Goal: Task Accomplishment & Management: Manage account settings

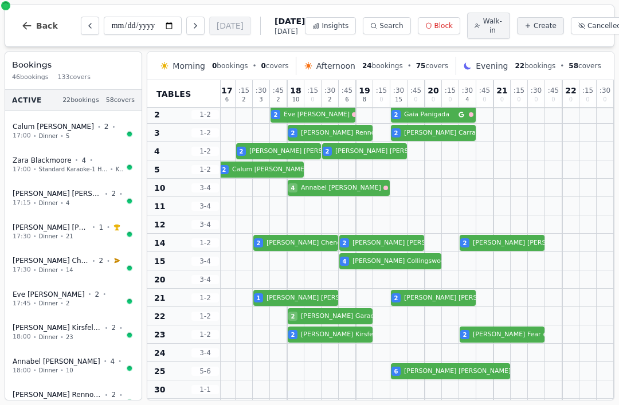
scroll to position [38, 380]
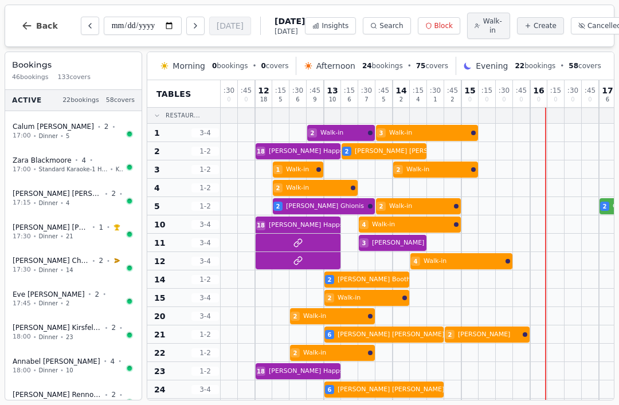
scroll to position [38, 380]
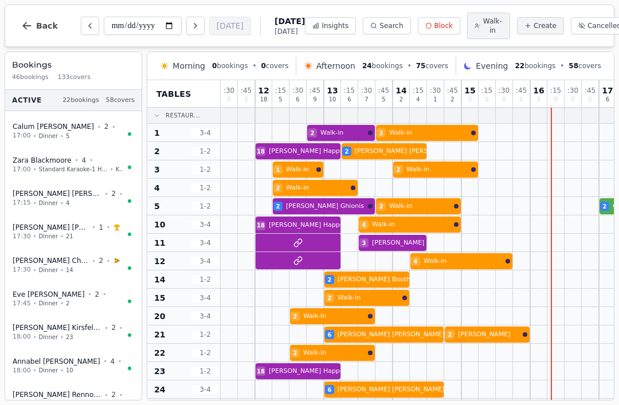
scroll to position [38, 380]
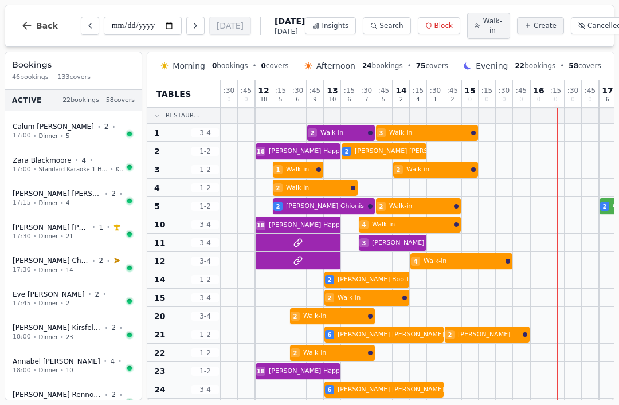
scroll to position [38, 380]
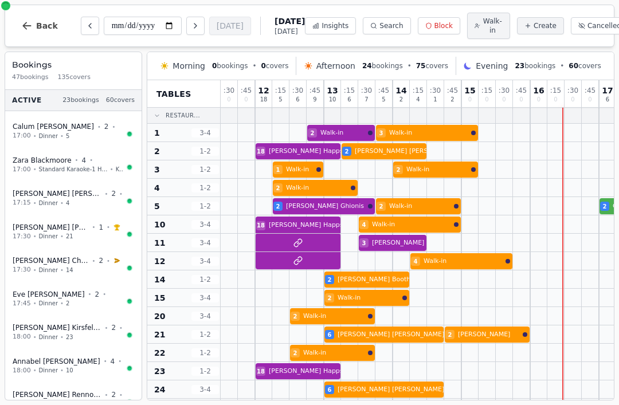
scroll to position [38, 380]
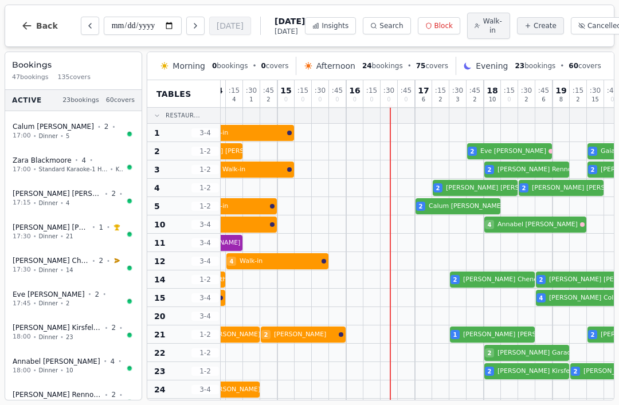
scroll to position [0, 184]
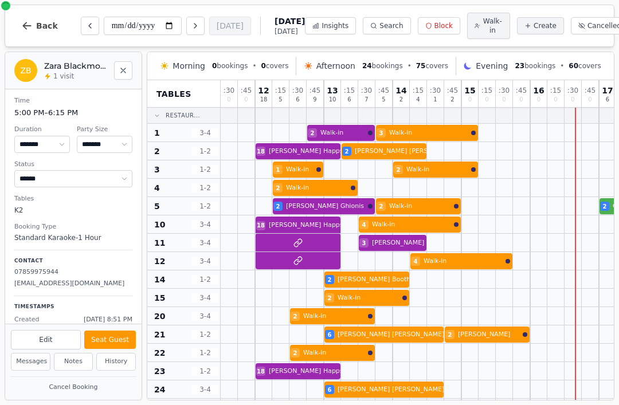
select select "****"
select select "*"
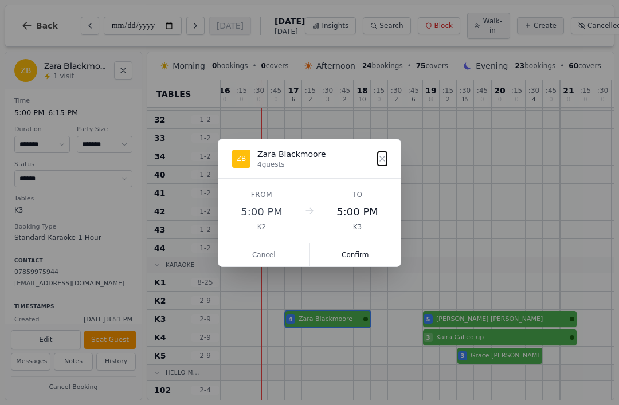
click at [376, 259] on button "Confirm" at bounding box center [355, 255] width 91 height 23
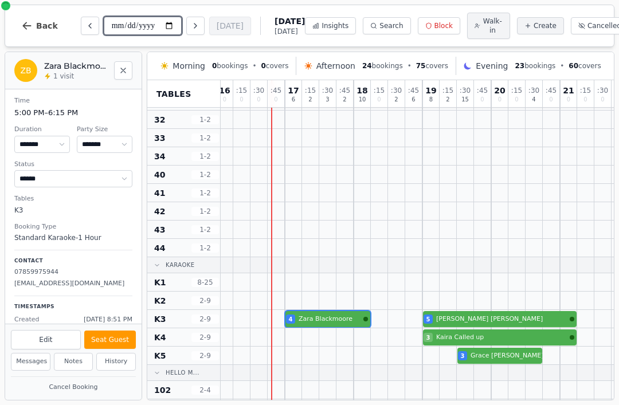
click at [127, 30] on input "**********" at bounding box center [143, 26] width 78 height 18
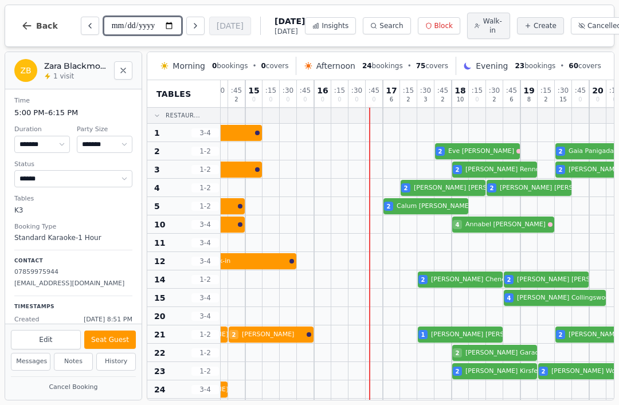
scroll to position [0, 216]
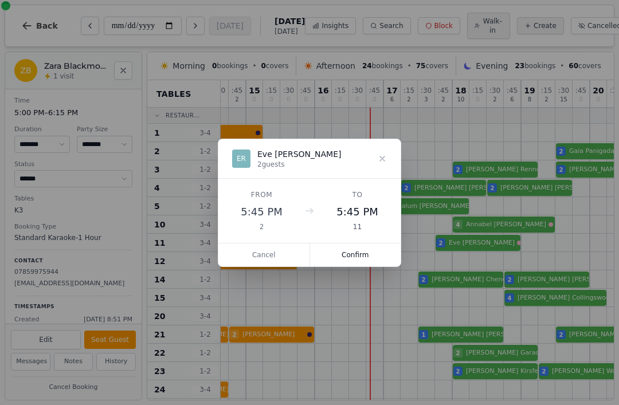
click at [375, 257] on button "Confirm" at bounding box center [355, 255] width 91 height 23
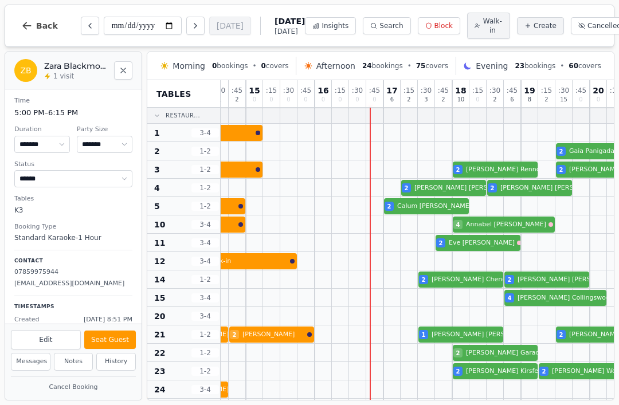
click at [483, 29] on span "Walk-in" at bounding box center [493, 26] width 20 height 18
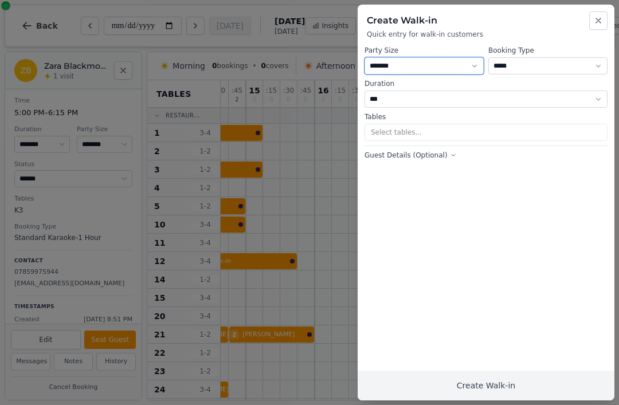
click at [430, 69] on select "* ***** * ****** * ****** * ****** * ****** * ****** * ****** * ****** * ******…" at bounding box center [424, 65] width 119 height 17
select select "****"
select select "*"
click at [415, 134] on button "Select tables..." at bounding box center [486, 132] width 243 height 17
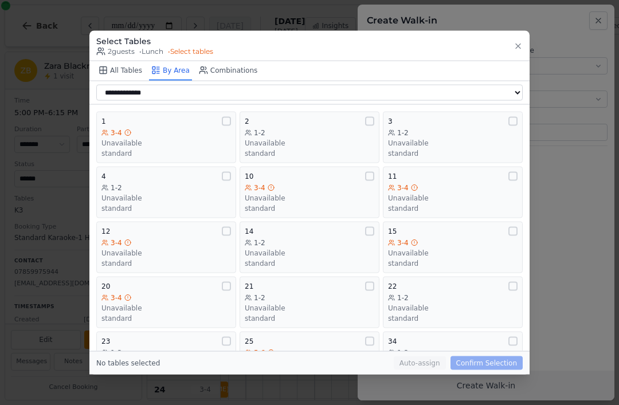
click at [309, 128] on div "1-2" at bounding box center [310, 132] width 130 height 9
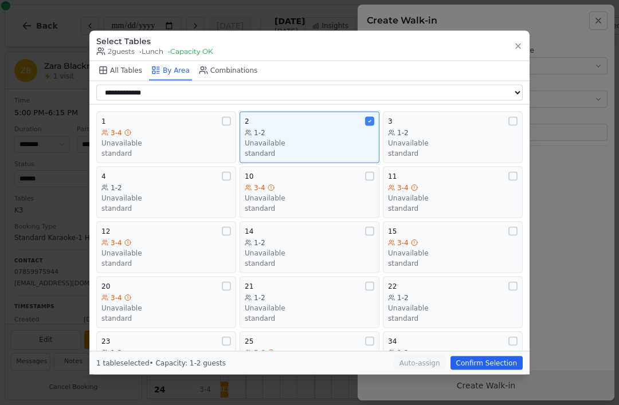
click at [490, 370] on button "Confirm Selection" at bounding box center [487, 364] width 72 height 14
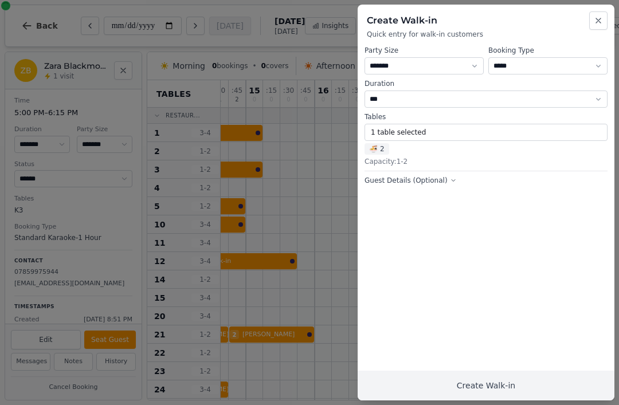
click at [497, 397] on button "Create Walk-in" at bounding box center [486, 386] width 257 height 30
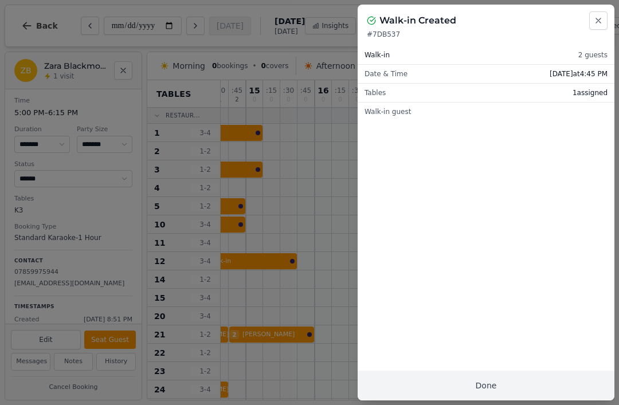
click at [498, 395] on button "Done" at bounding box center [486, 386] width 257 height 30
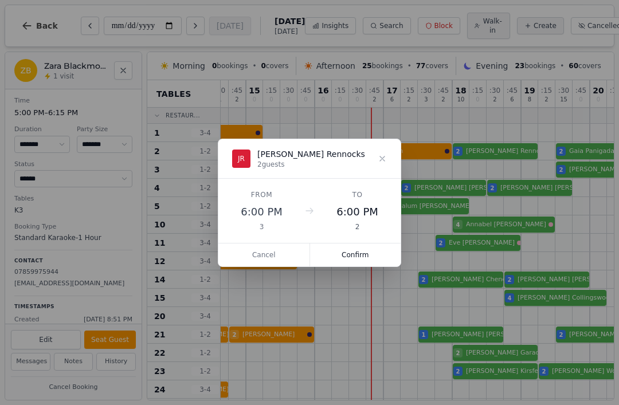
click at [362, 256] on button "Confirm" at bounding box center [355, 255] width 91 height 23
click at [279, 255] on button "Cancel" at bounding box center [264, 255] width 92 height 23
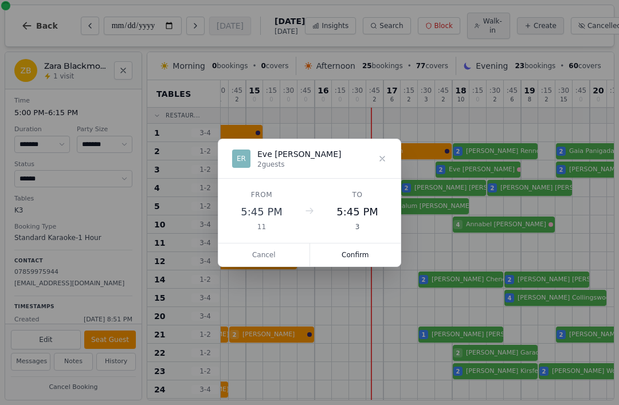
click at [357, 255] on button "Confirm" at bounding box center [355, 255] width 91 height 23
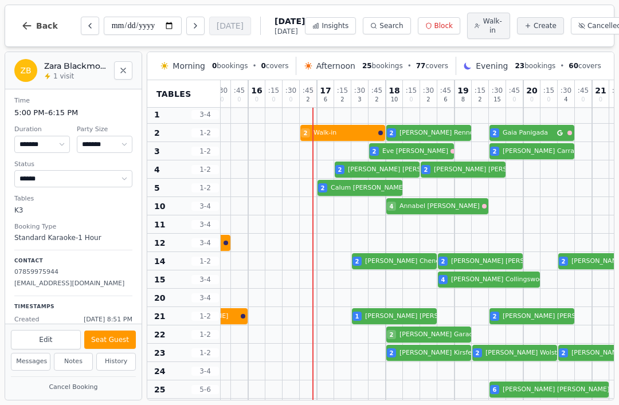
scroll to position [18, 284]
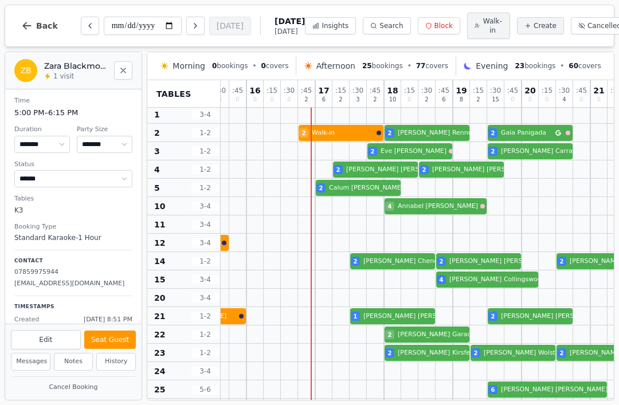
select select "*"
click at [327, 190] on div "2 Sacha Ghionis 2 Walk-in 2 Calum McFarlane" at bounding box center [332, 188] width 791 height 18
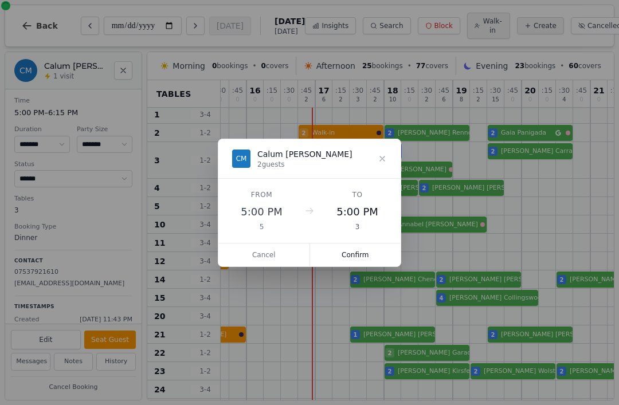
click at [368, 256] on button "Confirm" at bounding box center [355, 255] width 91 height 23
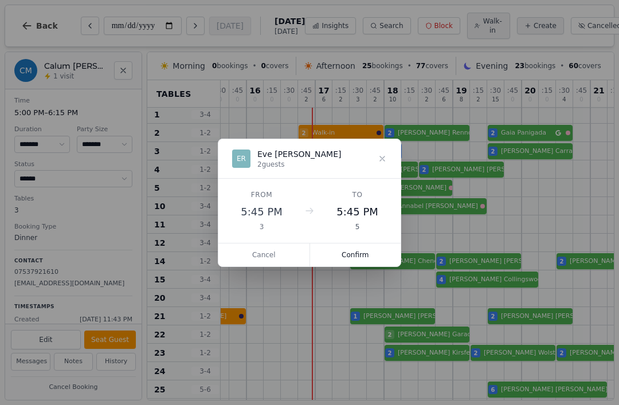
click at [360, 254] on button "Confirm" at bounding box center [355, 255] width 91 height 23
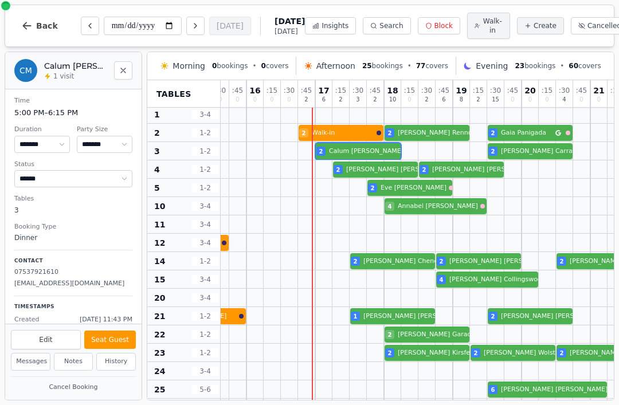
click at [355, 159] on div "1 Walk-in 2 Walk-in 2 Calum McFarlane 2 Rebecca Carrahar" at bounding box center [332, 151] width 791 height 18
click at [126, 345] on button "Seat Guest" at bounding box center [110, 340] width 52 height 18
click at [106, 336] on button "Seat Guest" at bounding box center [110, 340] width 52 height 18
click at [112, 341] on button "Seat Guest" at bounding box center [110, 340] width 52 height 18
click at [353, 156] on div "1 Walk-in 2 Walk-in 2 Calum McFarlane 2 Rebecca Carrahar" at bounding box center [332, 151] width 791 height 18
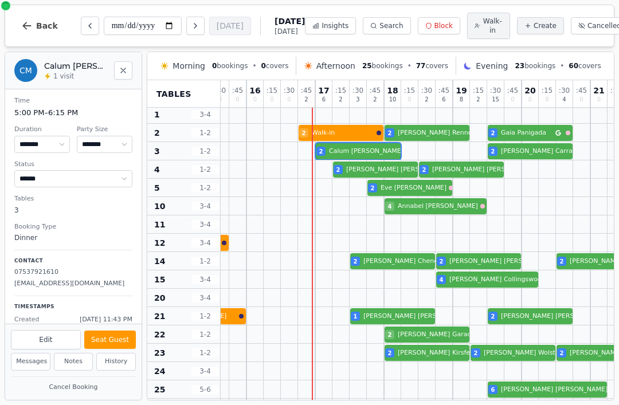
click at [113, 343] on button "Seat Guest" at bounding box center [110, 340] width 52 height 18
select select "******"
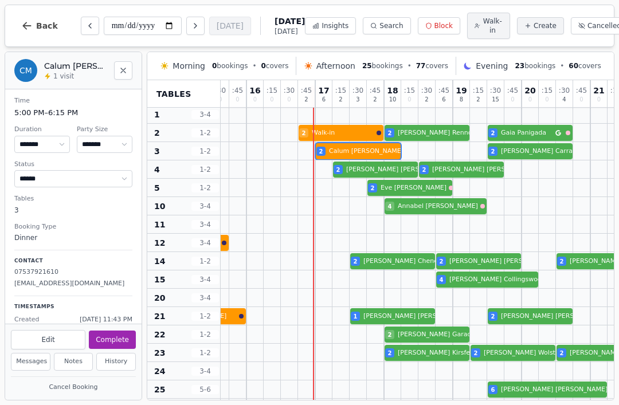
click at [534, 27] on span "Create" at bounding box center [545, 25] width 23 height 9
select select "****"
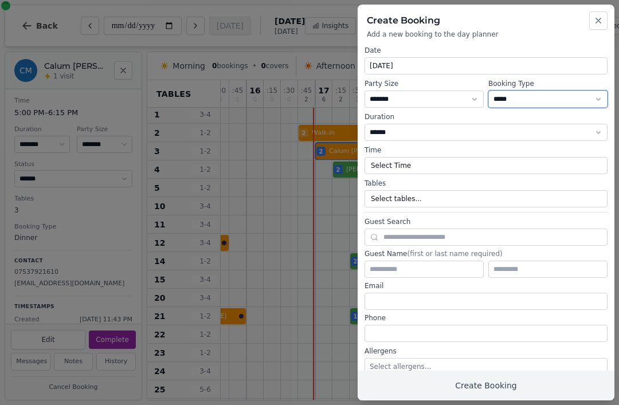
click at [558, 106] on select "**********" at bounding box center [548, 99] width 119 height 17
select select "**********"
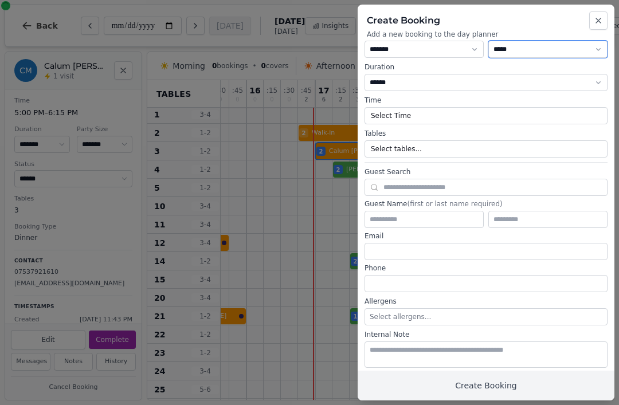
scroll to position [49, 0]
click at [439, 110] on button "Select Time" at bounding box center [486, 116] width 243 height 17
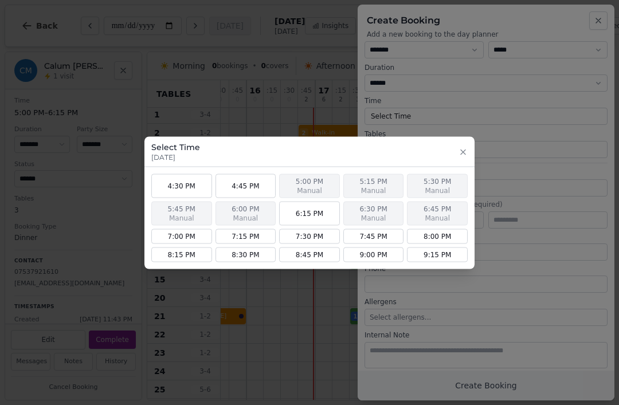
click at [467, 145] on button "button" at bounding box center [463, 151] width 9 height 16
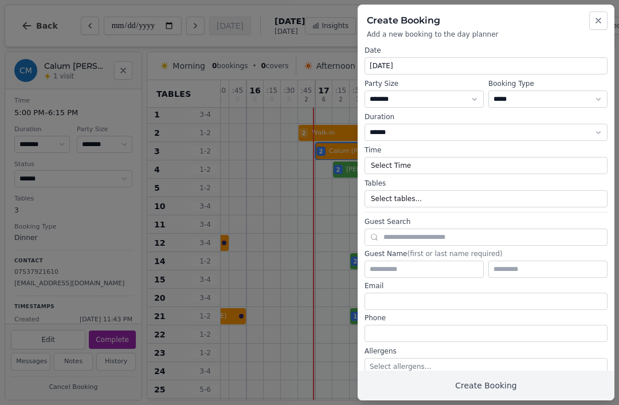
scroll to position [0, 0]
click at [500, 165] on button "Select Time" at bounding box center [486, 165] width 243 height 17
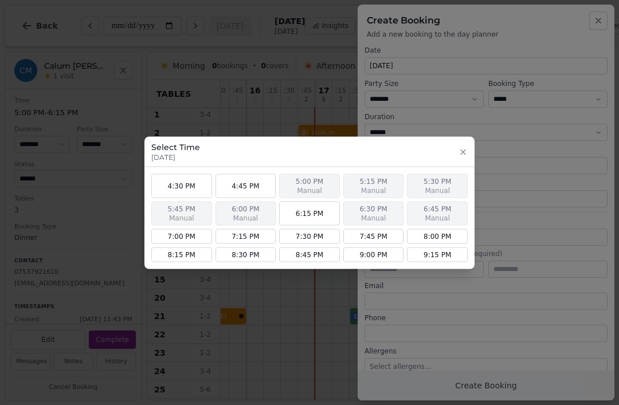
click at [317, 213] on button "6:15 PM" at bounding box center [309, 213] width 61 height 24
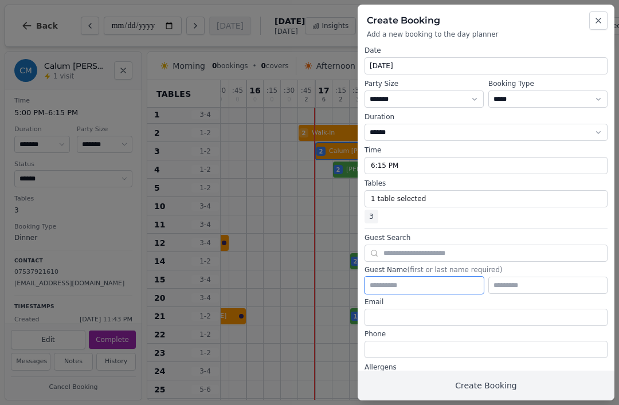
click at [432, 292] on input "text" at bounding box center [424, 285] width 119 height 17
type input "*****"
click at [489, 386] on button "Create Booking" at bounding box center [486, 386] width 257 height 30
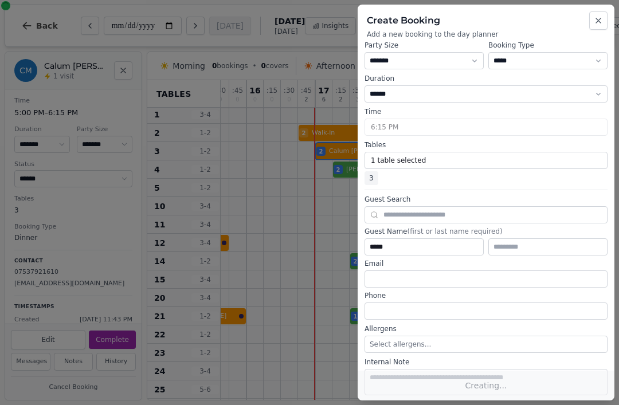
scroll to position [98, 0]
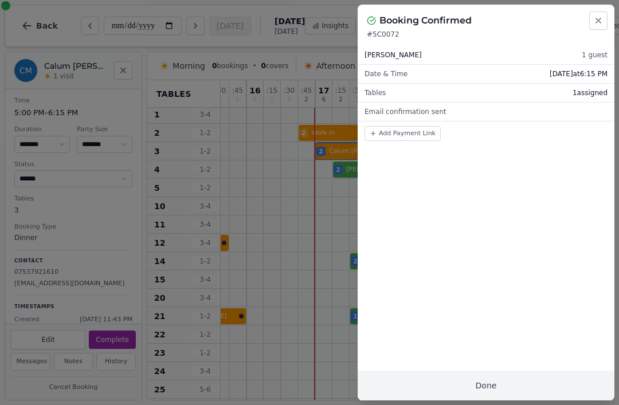
click at [497, 384] on button "Done" at bounding box center [486, 386] width 257 height 30
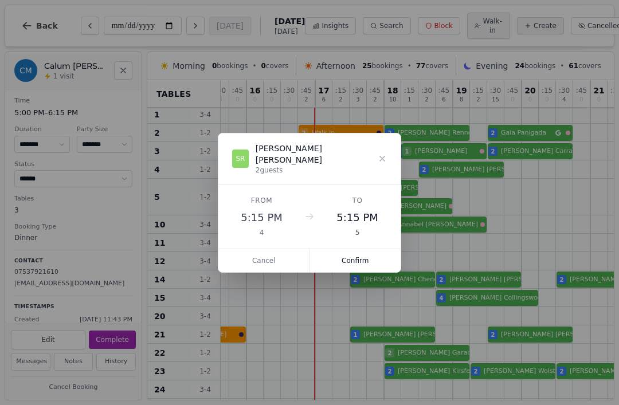
click at [356, 257] on button "Confirm" at bounding box center [355, 260] width 91 height 23
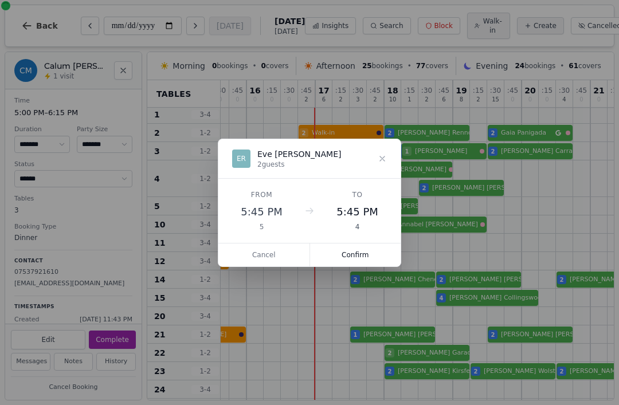
click at [360, 254] on button "Confirm" at bounding box center [355, 255] width 91 height 23
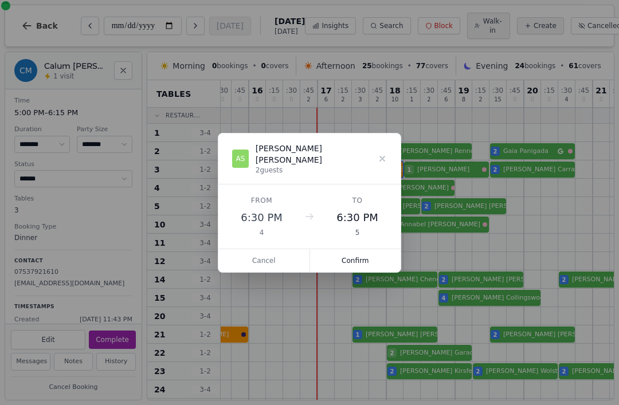
scroll to position [0, 281]
click at [356, 254] on button "Confirm" at bounding box center [355, 260] width 91 height 23
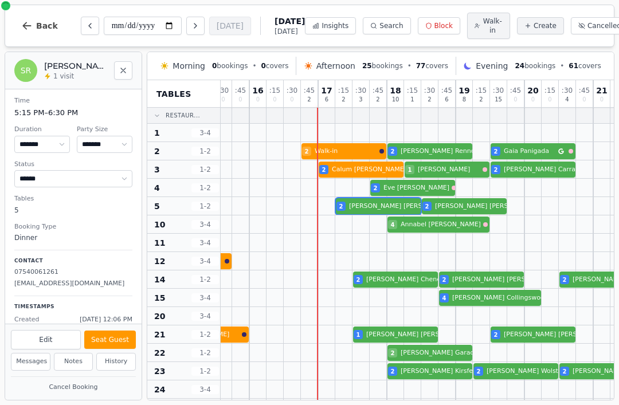
click at [373, 214] on div "2 Sacha Ghionis 2 Walk-in 2 Siobhan Regan 2 Aidan Sezer" at bounding box center [335, 206] width 791 height 18
click at [113, 343] on button "Seat Guest" at bounding box center [110, 340] width 52 height 18
select select "******"
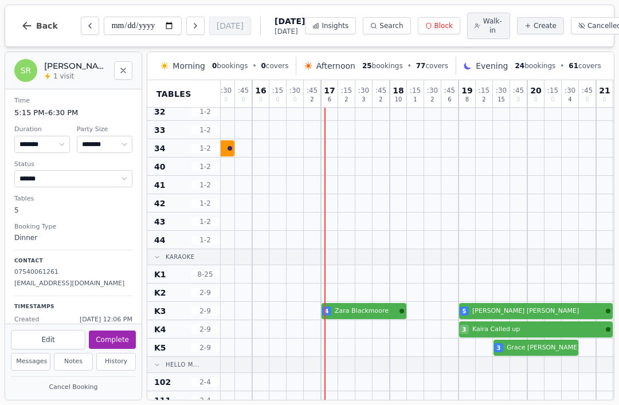
scroll to position [356, 280]
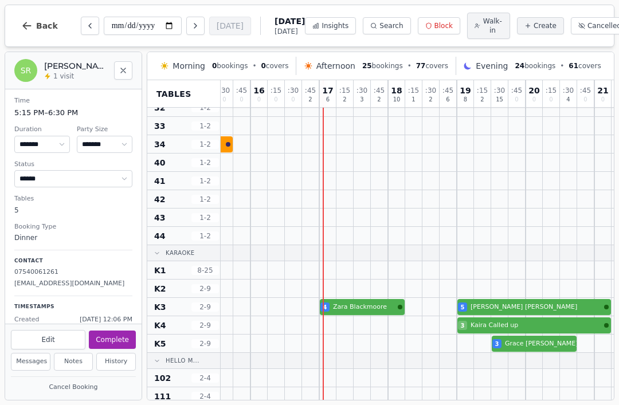
select select "*"
click at [374, 310] on div "4 Zara Blackmoore 5 Lucy O’Connor" at bounding box center [336, 307] width 791 height 18
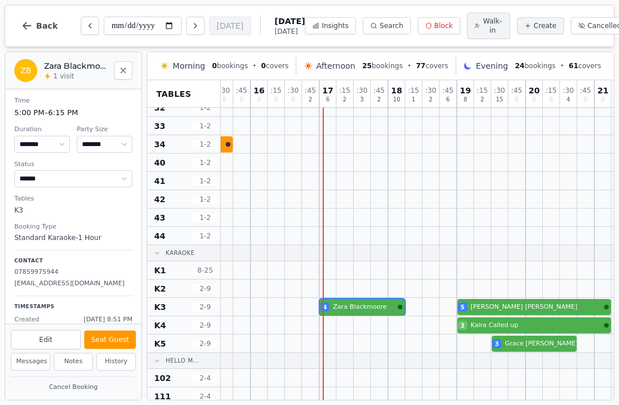
click at [116, 340] on button "Seat Guest" at bounding box center [110, 340] width 52 height 18
select select "******"
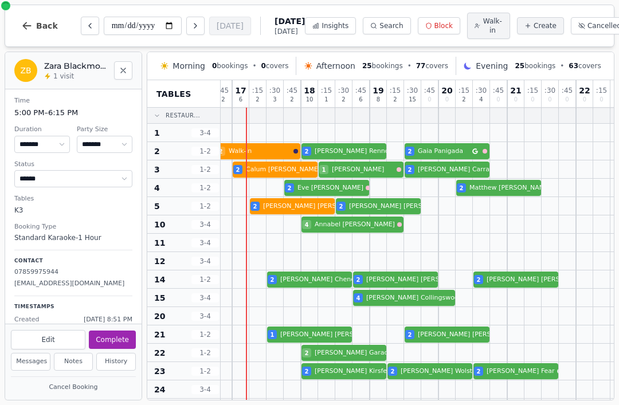
scroll to position [0, 368]
click at [483, 20] on span "Walk-in" at bounding box center [493, 26] width 20 height 18
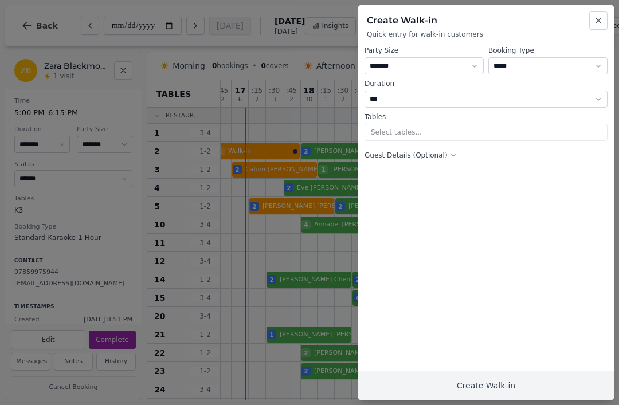
select select "****"
click at [555, 69] on select "**********" at bounding box center [548, 65] width 119 height 17
select select "**********"
click at [441, 138] on button "Select tables..." at bounding box center [486, 132] width 243 height 17
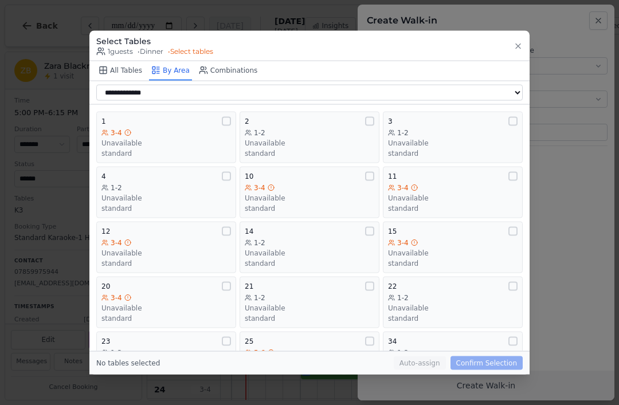
click at [151, 238] on div "3-4" at bounding box center [166, 242] width 130 height 9
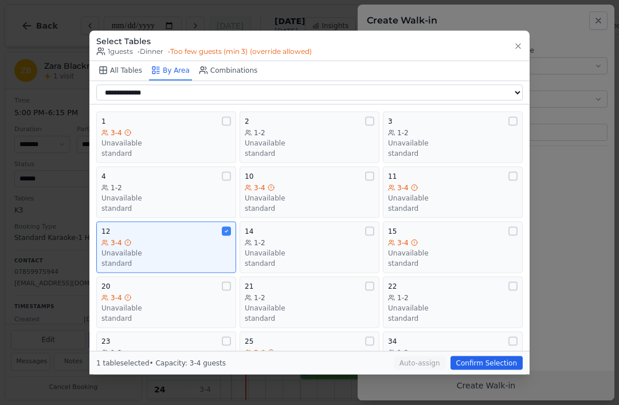
click at [488, 370] on button "Confirm Selection" at bounding box center [487, 364] width 72 height 14
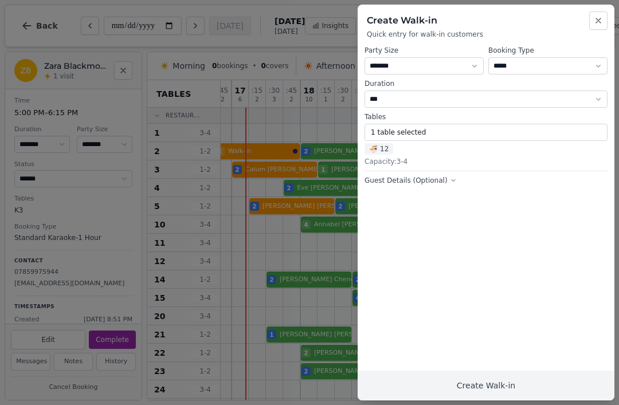
click at [439, 389] on button "Create Walk-in" at bounding box center [486, 386] width 257 height 30
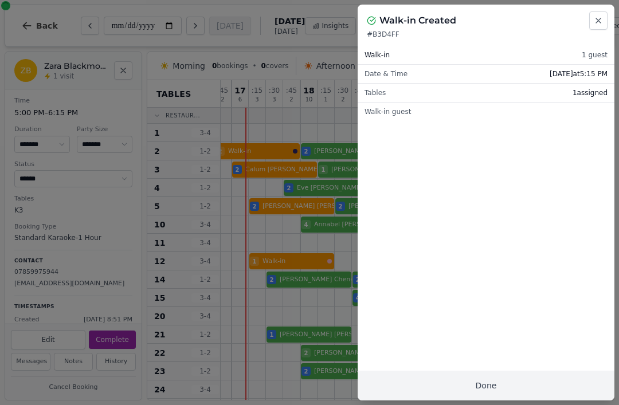
click at [514, 400] on button "Done" at bounding box center [486, 386] width 257 height 30
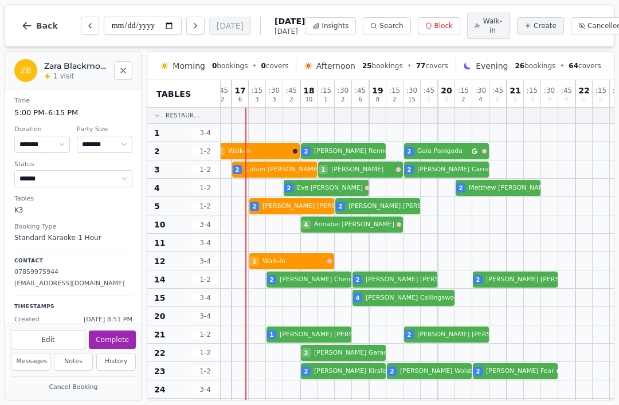
select select "*"
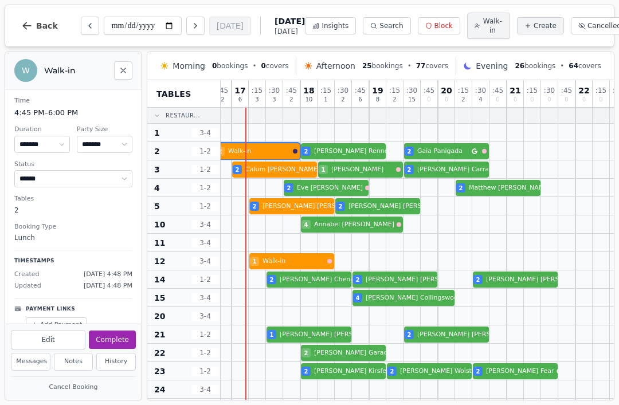
click at [266, 153] on div "18 Alex Happs 5 2 Nick Clements 2 Walk-in 2 James Rennocks 2 Gaia Panigada" at bounding box center [248, 151] width 791 height 18
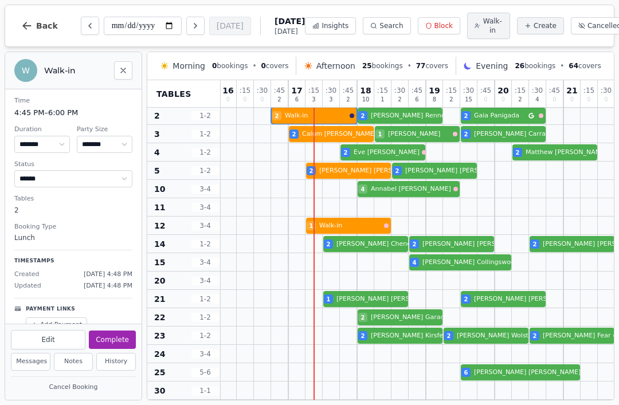
scroll to position [36, 311]
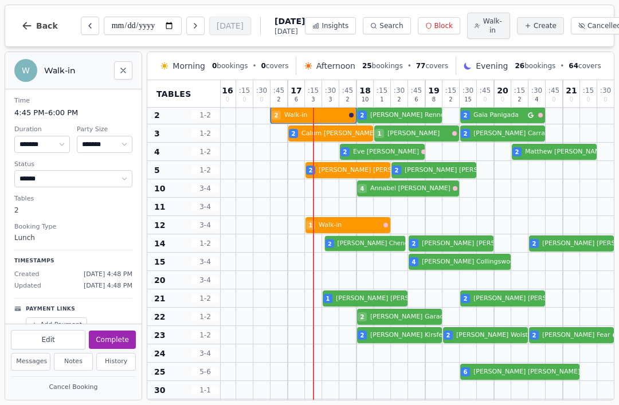
click at [361, 249] on div "2 Toni Booth 2 Geraldine Chenery Email campaign booking 2 Josh O'Reilly 2 Veron…" at bounding box center [304, 244] width 791 height 18
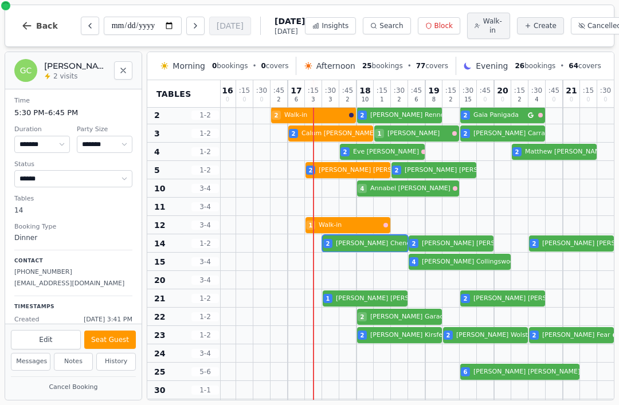
click at [111, 343] on button "Seat Guest" at bounding box center [110, 340] width 52 height 18
select select "******"
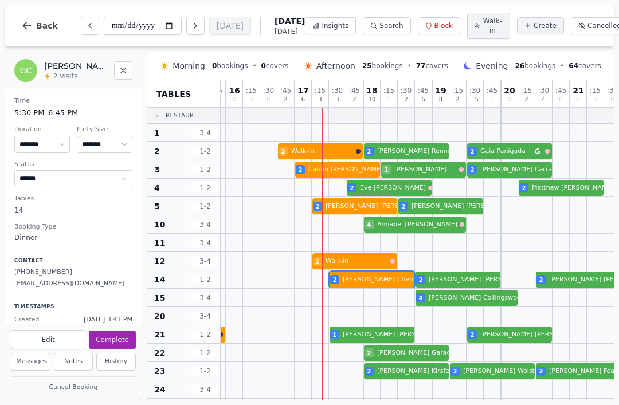
scroll to position [0, 304]
click at [518, 29] on button "Create" at bounding box center [540, 25] width 47 height 17
select select "****"
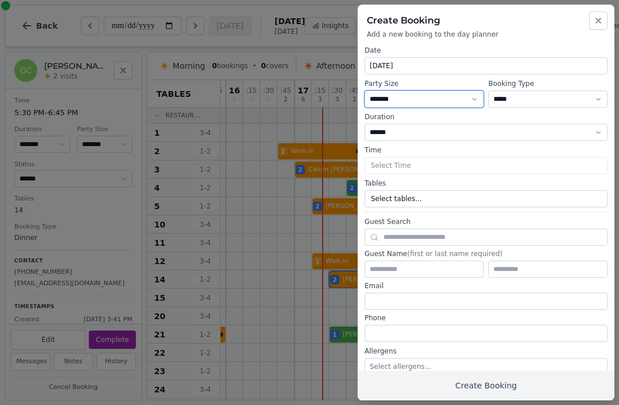
click at [467, 97] on select "* ***** * ****** * ****** * ****** * ****** * ****** * ****** * ****** * ******…" at bounding box center [424, 99] width 119 height 17
select select "*"
select select "****"
click at [463, 107] on select "* ***** * ****** * ****** * ****** * ****** * ****** * ****** * ****** * ******…" at bounding box center [424, 99] width 119 height 17
select select "*"
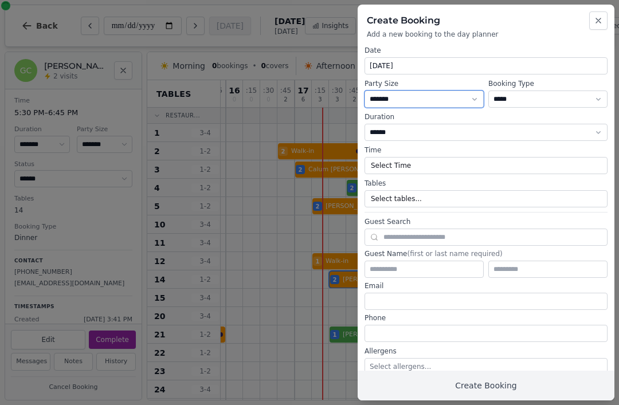
select select "****"
click at [444, 201] on button "Select tables..." at bounding box center [486, 198] width 243 height 17
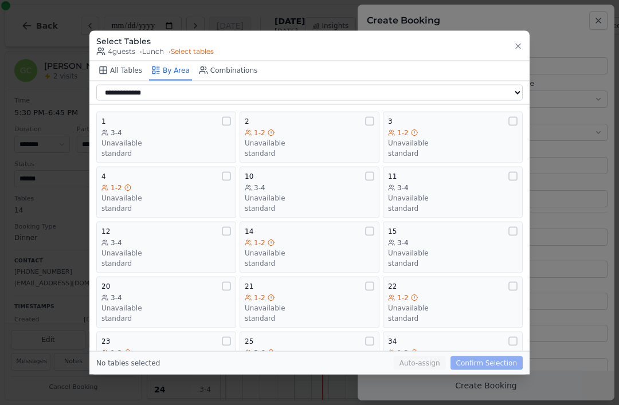
click at [135, 128] on div "3-4 Unavailable standard" at bounding box center [166, 143] width 130 height 30
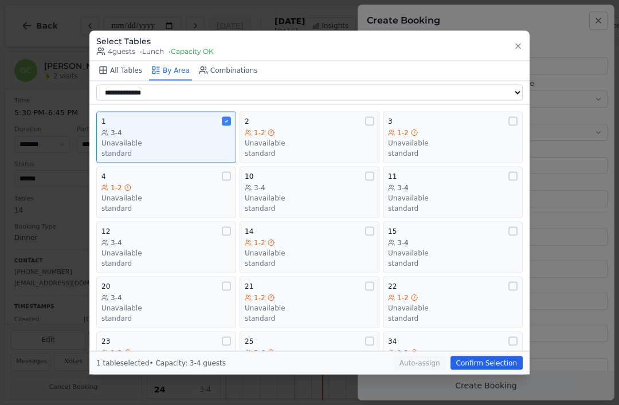
click at [472, 370] on button "Confirm Selection" at bounding box center [487, 364] width 72 height 14
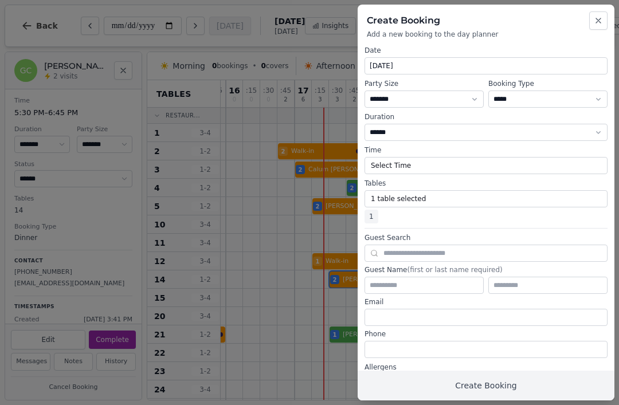
click at [549, 385] on button "Create Booking" at bounding box center [486, 386] width 257 height 30
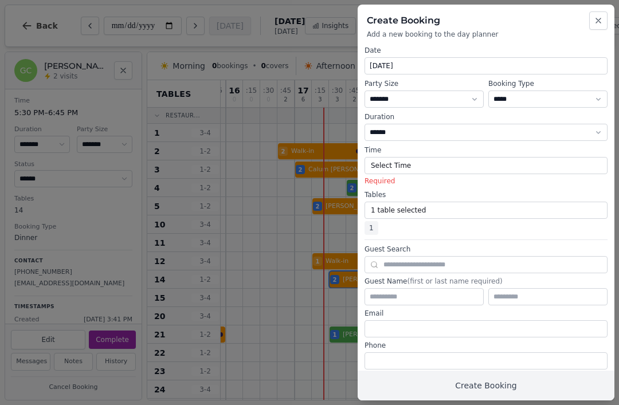
click at [450, 399] on button "Create Booking" at bounding box center [486, 386] width 257 height 30
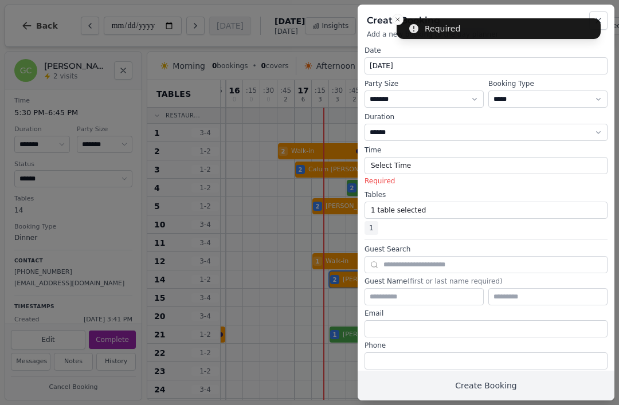
click at [481, 384] on button "Create Booking" at bounding box center [486, 386] width 257 height 30
click at [598, 27] on button "Close" at bounding box center [598, 20] width 18 height 18
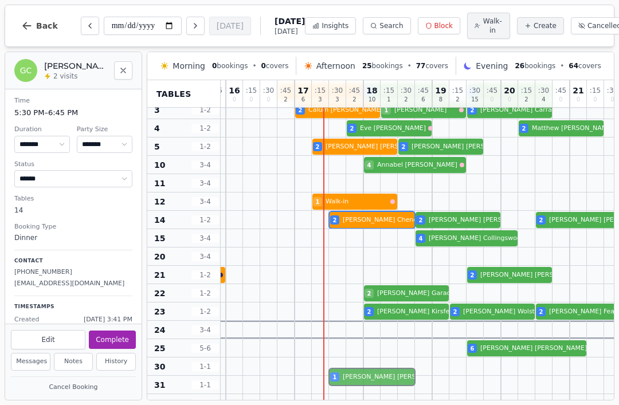
scroll to position [66, 304]
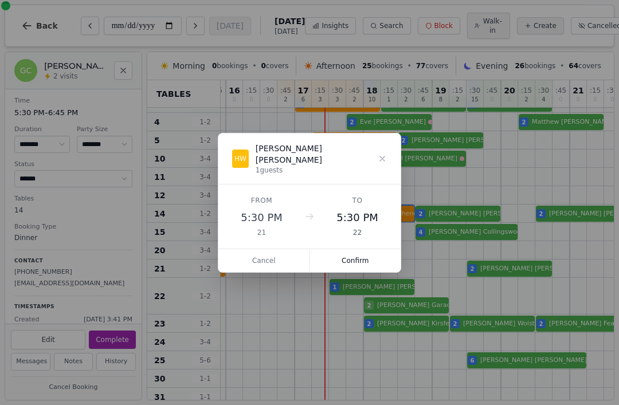
click at [265, 261] on button "Cancel" at bounding box center [264, 260] width 92 height 23
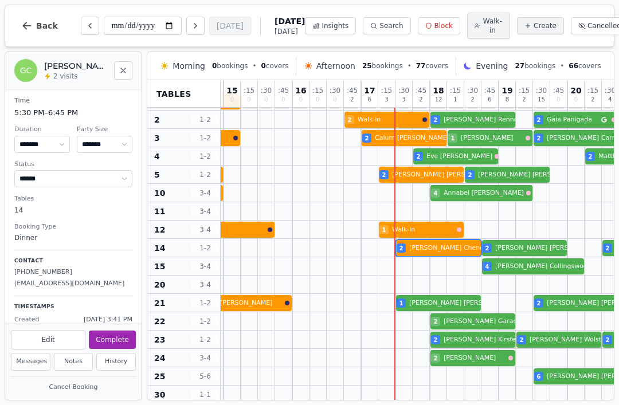
scroll to position [41, 241]
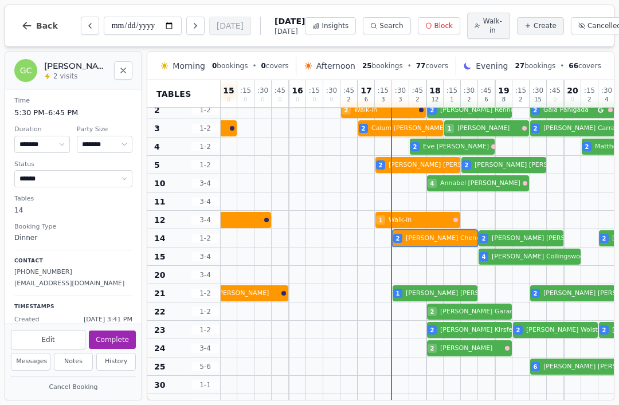
click at [400, 280] on div at bounding box center [400, 275] width 17 height 18
click at [483, 33] on span "Walk-in" at bounding box center [493, 26] width 20 height 18
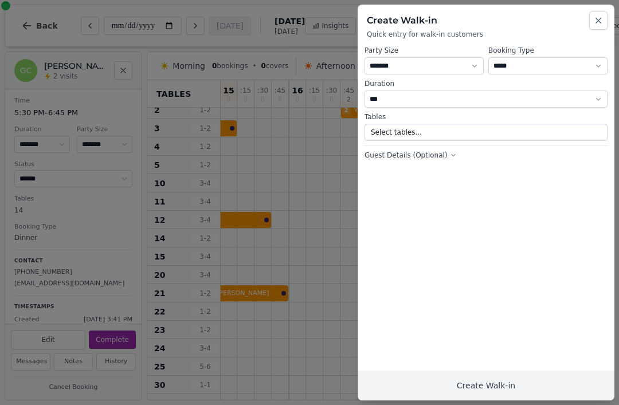
select select "****"
click at [428, 70] on select "* ***** * ****** * ****** * ****** * ****** * ****** * ****** * ****** * ******…" at bounding box center [424, 65] width 119 height 17
select select "*"
click at [503, 400] on button "Create Walk-in" at bounding box center [486, 386] width 257 height 30
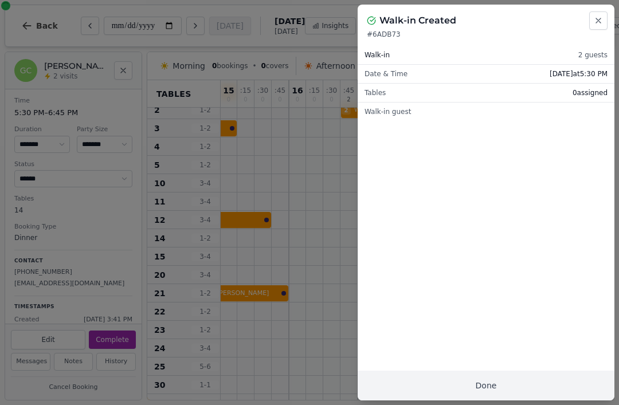
click at [509, 400] on button "Done" at bounding box center [486, 386] width 257 height 30
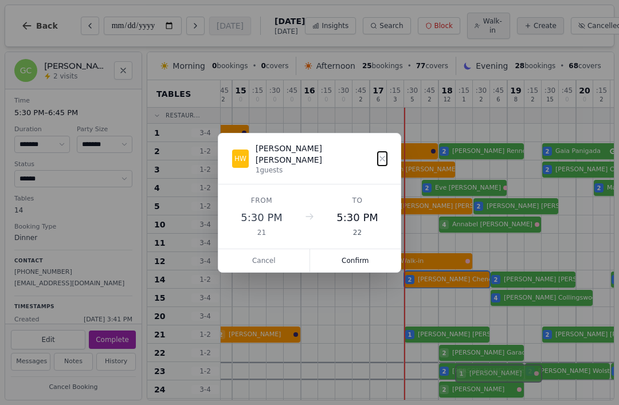
scroll to position [29, 229]
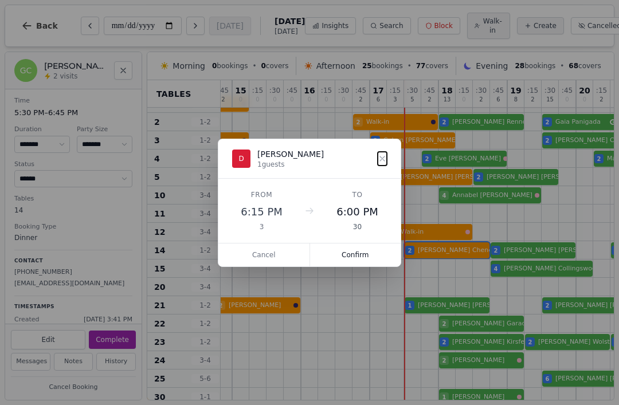
click at [260, 245] on button "Cancel" at bounding box center [264, 255] width 92 height 23
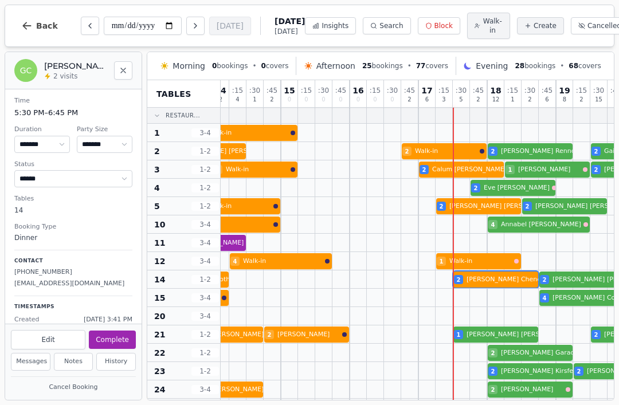
scroll to position [-1, 176]
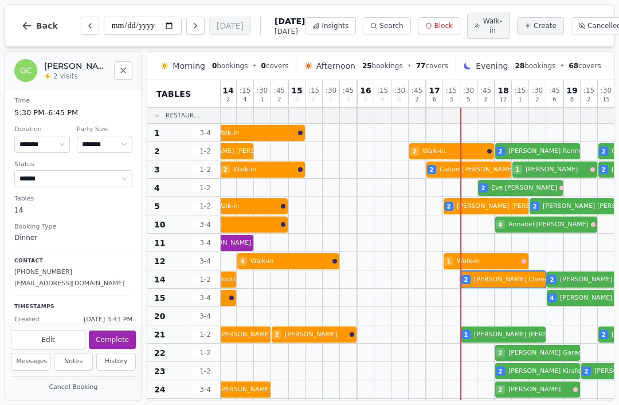
click at [485, 29] on span "Walk-in" at bounding box center [493, 26] width 20 height 18
select select "****"
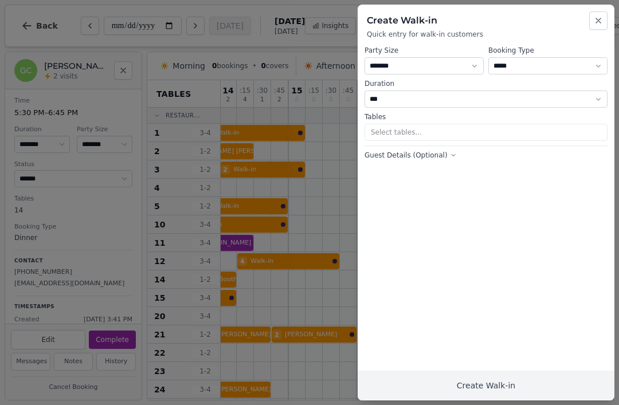
scroll to position [0, 171]
click at [600, 18] on icon "button" at bounding box center [598, 20] width 9 height 9
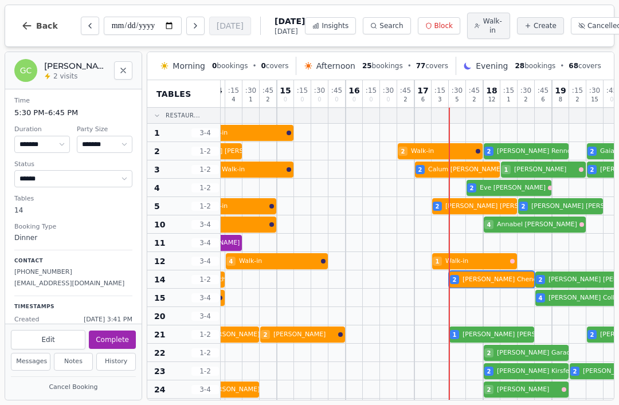
scroll to position [-1, 187]
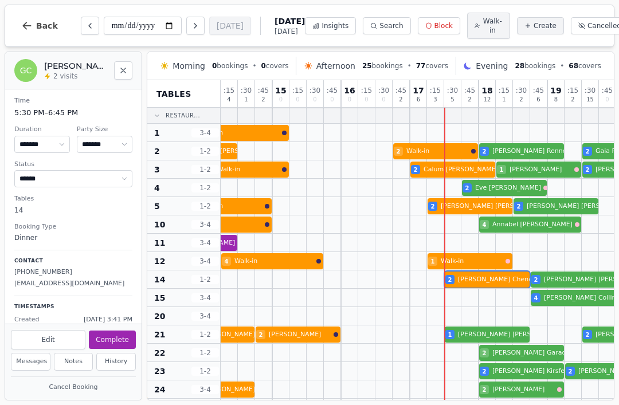
click at [468, 24] on button "Walk-in" at bounding box center [488, 26] width 43 height 26
select select "****"
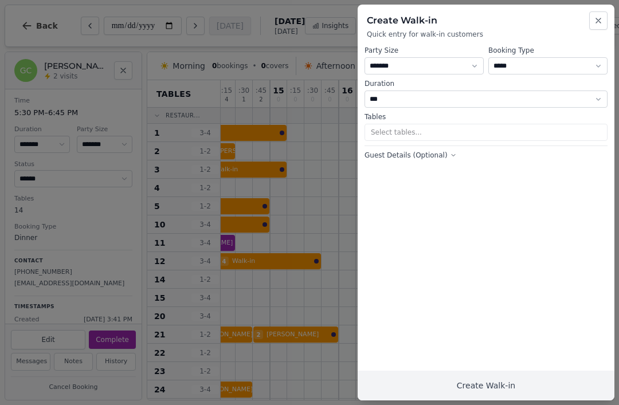
scroll to position [0, 192]
click at [438, 65] on select "* ***** * ****** * ****** * ****** * ****** * ****** * ****** * ****** * ******…" at bounding box center [424, 65] width 119 height 17
select select "*"
select select "****"
click at [416, 135] on button "Select tables..." at bounding box center [486, 132] width 243 height 17
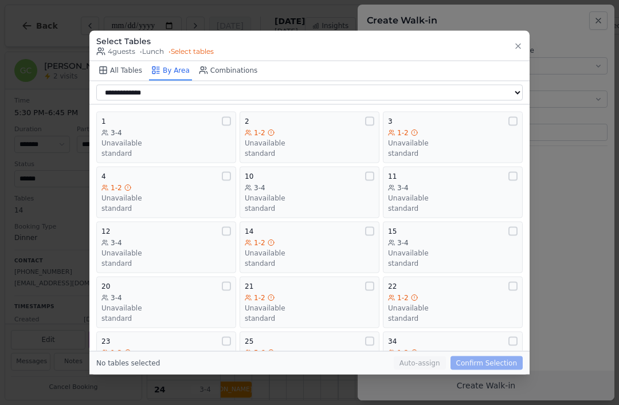
click at [160, 116] on div "1 3-4 Unavailable standard" at bounding box center [166, 136] width 130 height 41
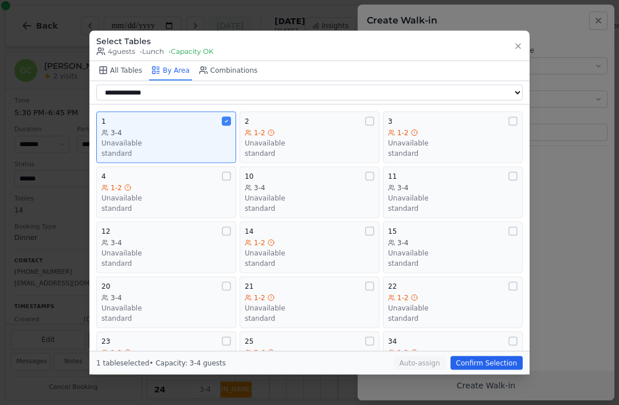
click at [484, 370] on button "Confirm Selection" at bounding box center [487, 364] width 72 height 14
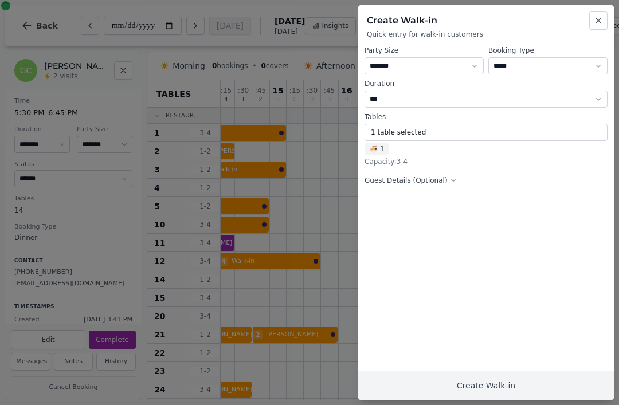
click at [496, 388] on button "Create Walk-in" at bounding box center [486, 386] width 257 height 30
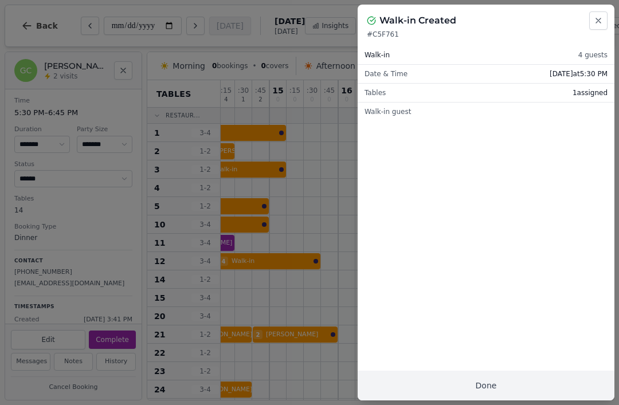
click at [505, 382] on button "Done" at bounding box center [486, 386] width 257 height 30
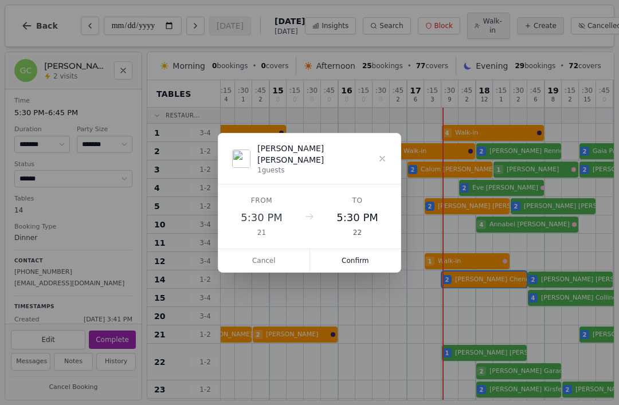
click at [352, 258] on button "Confirm" at bounding box center [355, 260] width 91 height 23
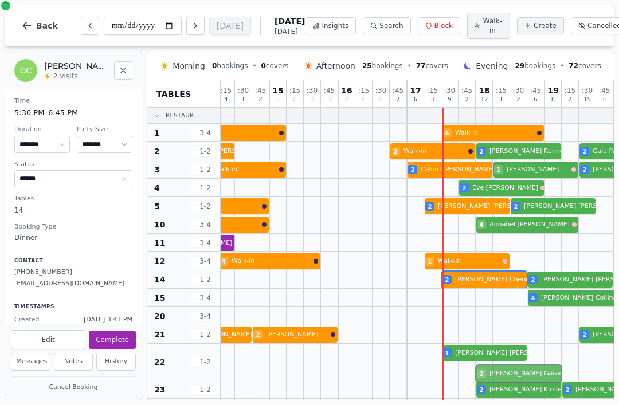
scroll to position [2, 192]
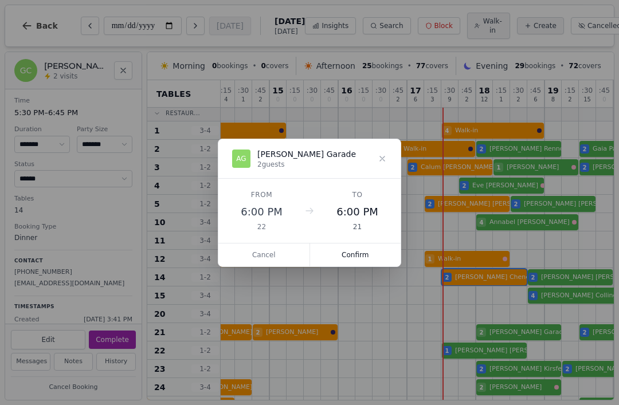
click at [366, 253] on button "Confirm" at bounding box center [355, 255] width 91 height 23
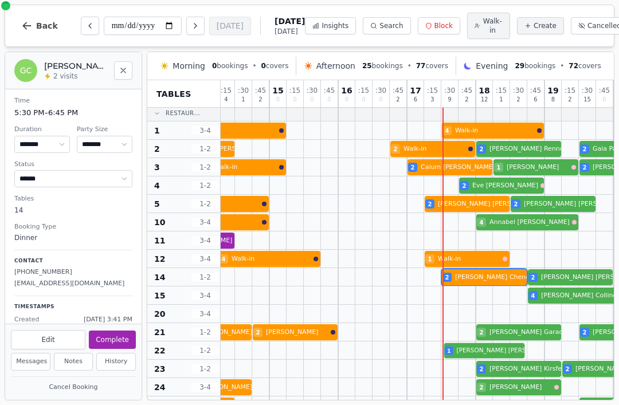
select select "*"
click at [464, 357] on div "2 Walk-in 1 Hector Wong VIP customer (8 visits)" at bounding box center [424, 351] width 791 height 18
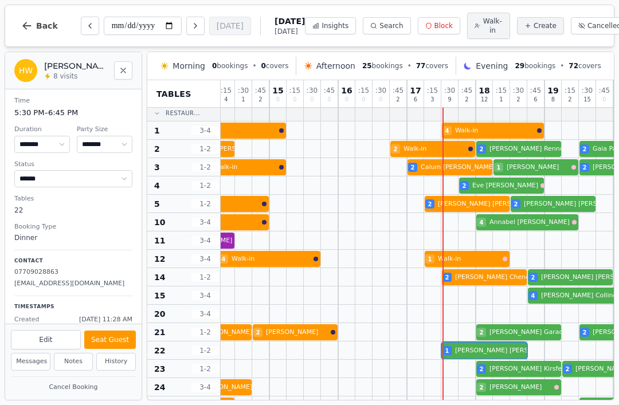
click at [113, 340] on button "Seat Guest" at bounding box center [110, 340] width 52 height 18
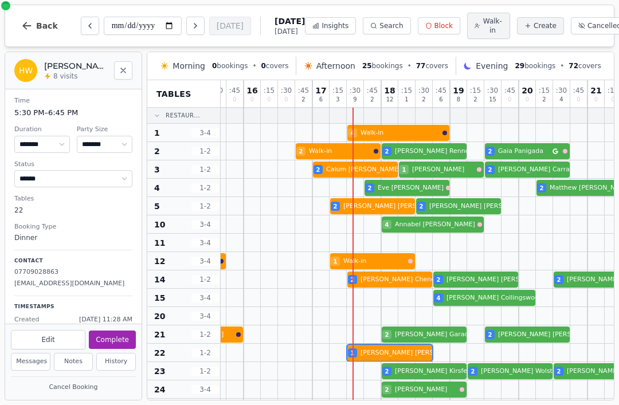
scroll to position [0, 286]
select select "******"
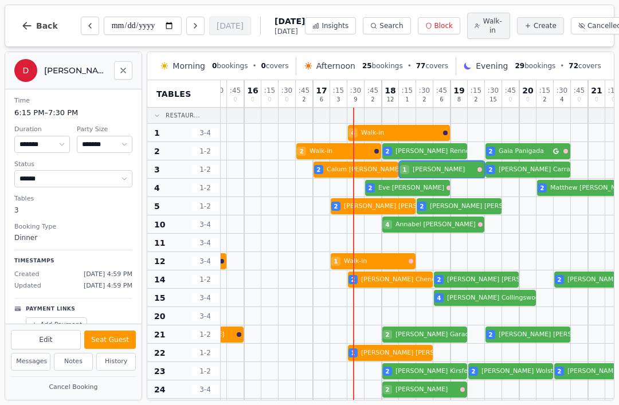
click at [444, 178] on div "1 Walk-in 2 Walk-in 2 Calum McFarlane 1 Danny 2 Rebecca Carrahar" at bounding box center [330, 170] width 791 height 18
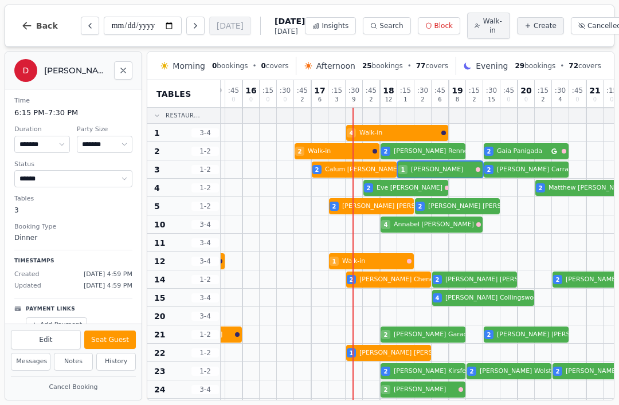
scroll to position [0, 288]
select select "*"
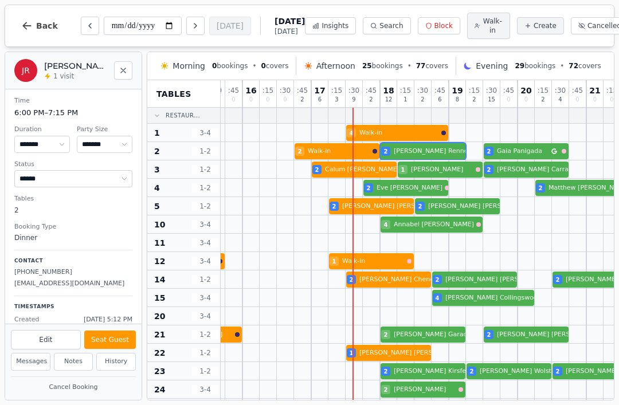
click at [414, 155] on div "18 Alex Happs 5 2 Nick Clements 2 Walk-in 2 James Rennocks 2 Gaia Panigada" at bounding box center [328, 151] width 791 height 18
click at [57, 318] on div "Created Aug 26, 5:12 PM" at bounding box center [73, 320] width 118 height 10
click at [123, 344] on button "Seat Guest" at bounding box center [110, 340] width 52 height 18
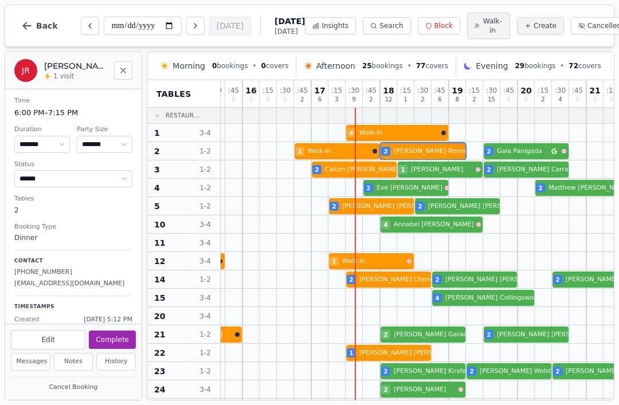
click at [400, 196] on div "2 Walk-in 2 Eve Russell 2 Matthew Knowles" at bounding box center [328, 188] width 791 height 18
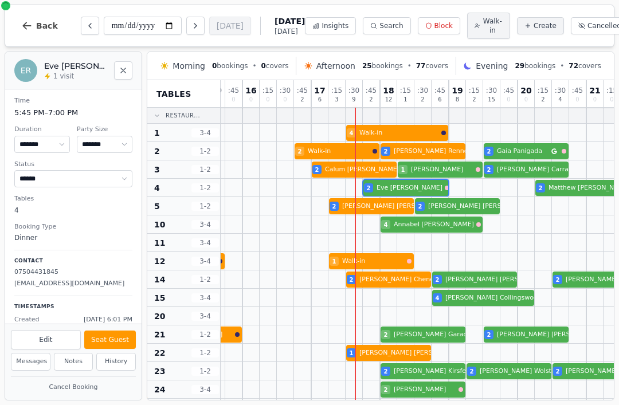
click at [121, 342] on button "Seat Guest" at bounding box center [110, 340] width 52 height 18
select select "******"
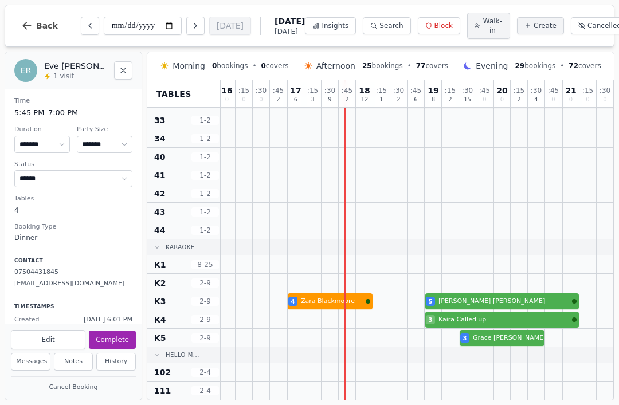
scroll to position [364, 313]
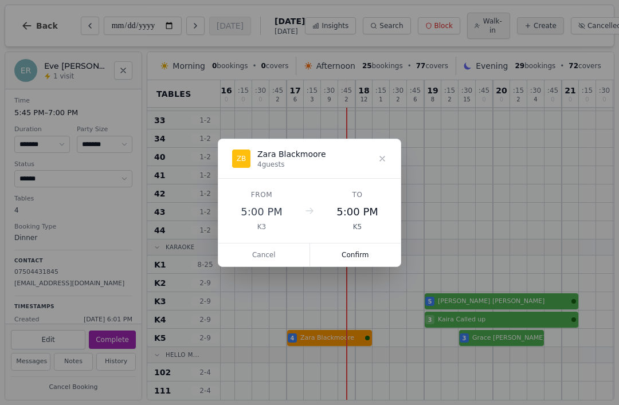
click at [366, 263] on button "Confirm" at bounding box center [355, 255] width 91 height 23
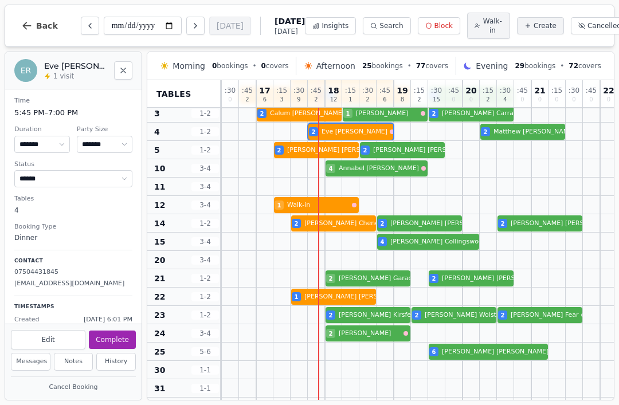
scroll to position [57, 342]
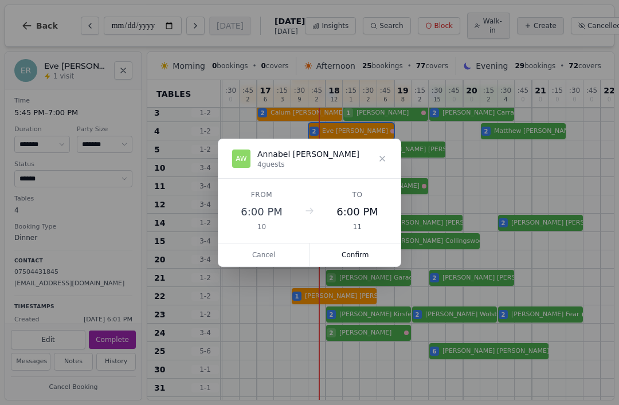
click at [353, 259] on button "Confirm" at bounding box center [355, 255] width 91 height 23
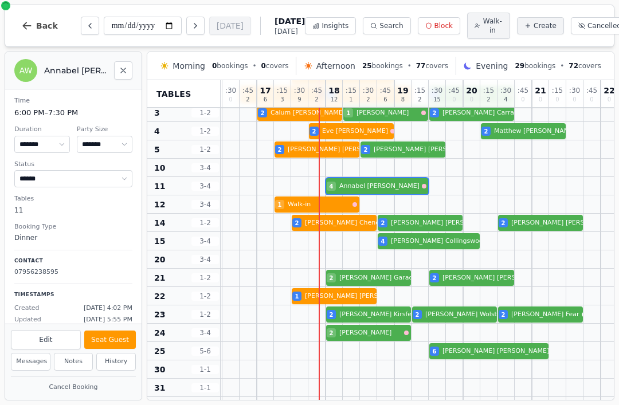
select select "****"
select select "*"
click at [387, 198] on div at bounding box center [385, 205] width 17 height 18
click at [123, 345] on button "Seat Guest" at bounding box center [110, 340] width 52 height 18
select select "******"
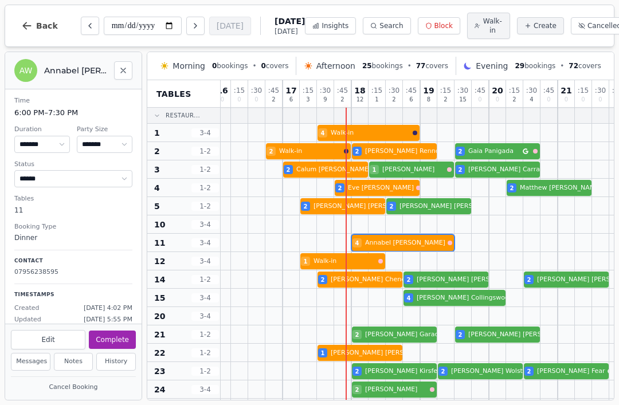
scroll to position [0, 314]
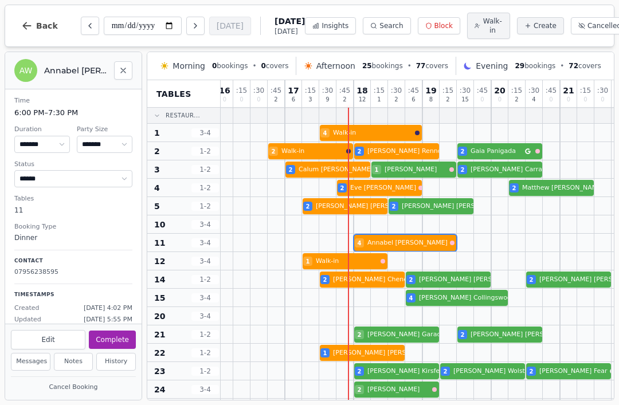
select select "****"
select select "*"
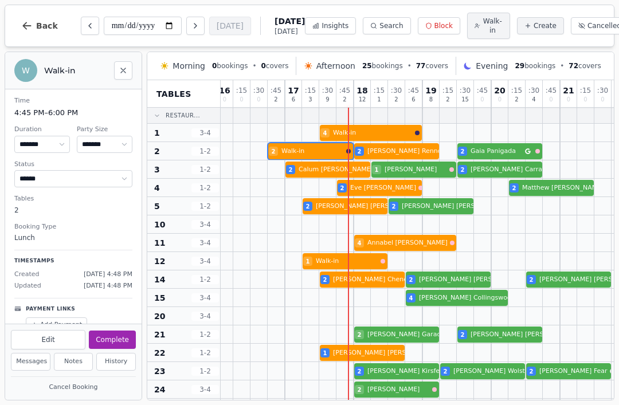
click at [298, 152] on div "18 Alex Happs 5 2 Nick Clements 2 Walk-in 2 James Rennocks 2 Gaia Panigada" at bounding box center [302, 151] width 791 height 18
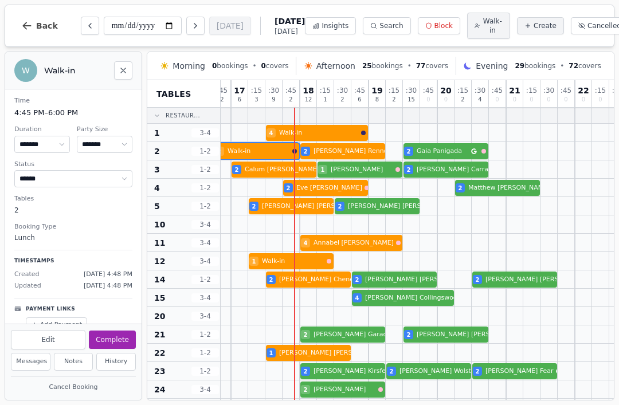
scroll to position [0, 368]
click at [295, 215] on div at bounding box center [291, 206] width 17 height 18
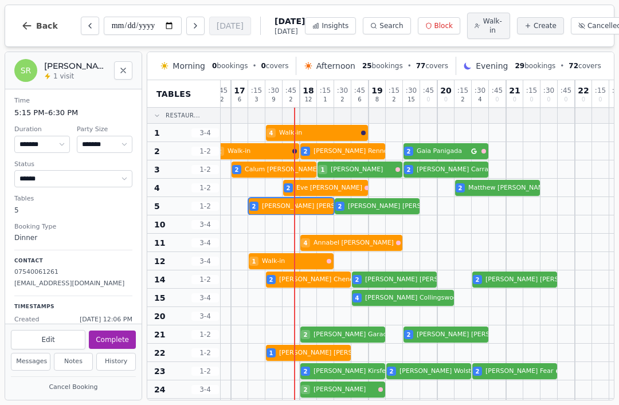
click at [122, 338] on button "Complete" at bounding box center [112, 340] width 47 height 18
select select "********"
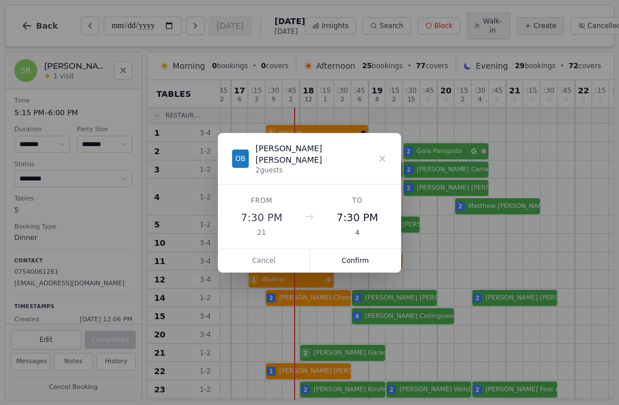
click at [354, 262] on button "Confirm" at bounding box center [355, 260] width 91 height 23
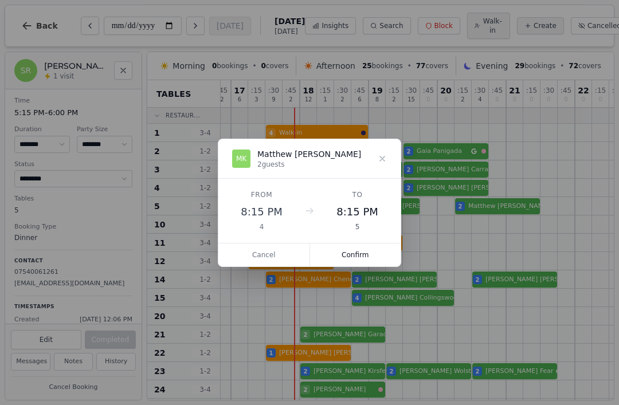
click at [355, 263] on button "Confirm" at bounding box center [355, 255] width 91 height 23
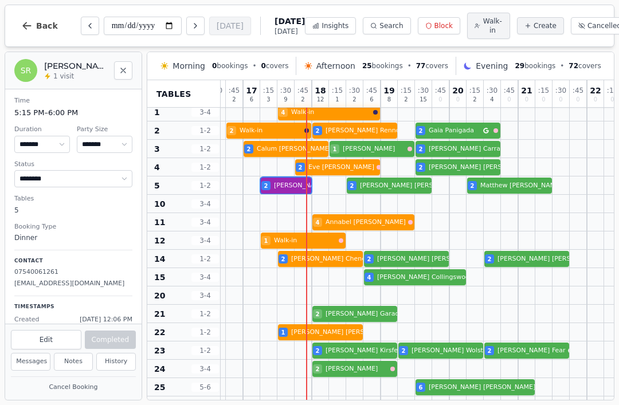
scroll to position [22, 356]
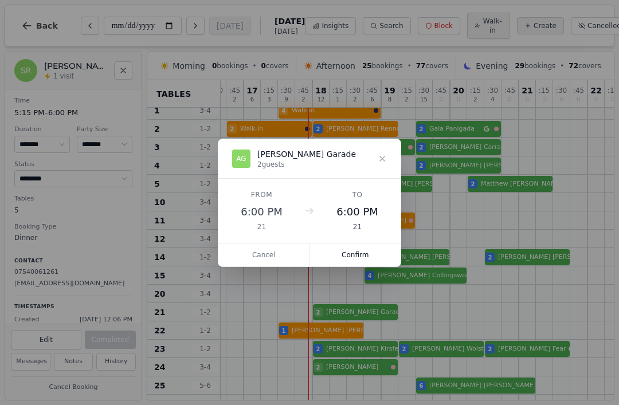
click at [362, 251] on button "Confirm" at bounding box center [355, 255] width 91 height 23
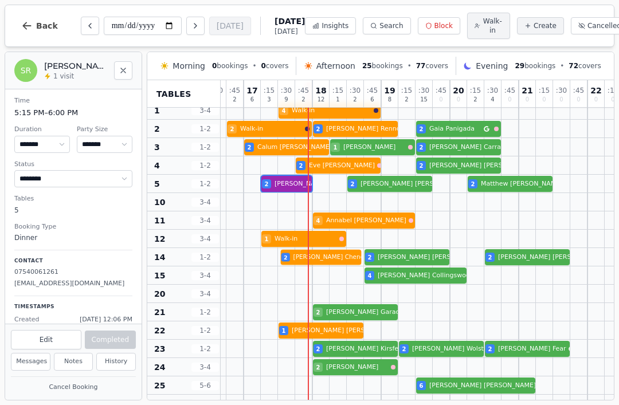
select select "****"
select select "******"
click at [318, 248] on div at bounding box center [321, 239] width 17 height 18
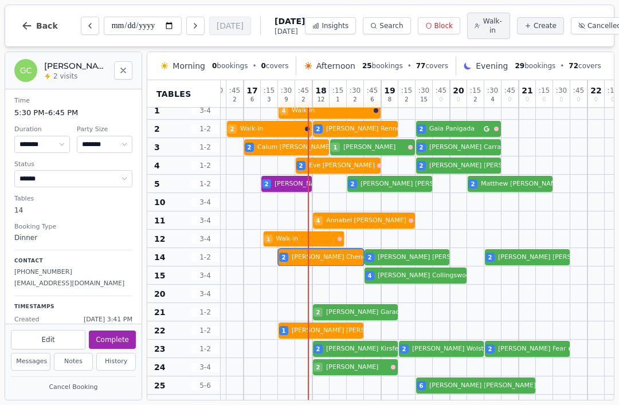
click at [294, 229] on div at bounding box center [286, 221] width 17 height 18
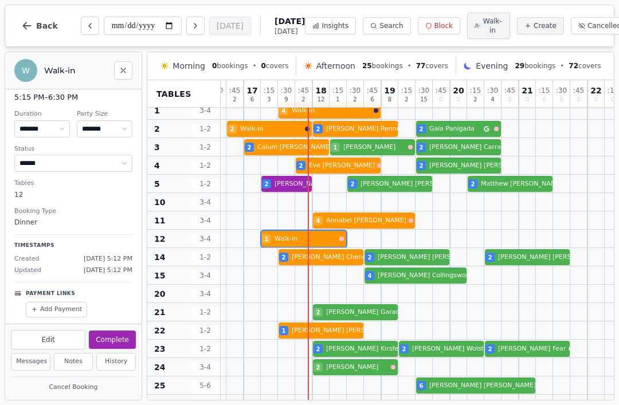
scroll to position [14, 0]
click at [107, 132] on select "* ***** * ****** * ****** * ****** * ****** * ****** * ****** * ****** * ******…" at bounding box center [105, 130] width 56 height 17
select select "*"
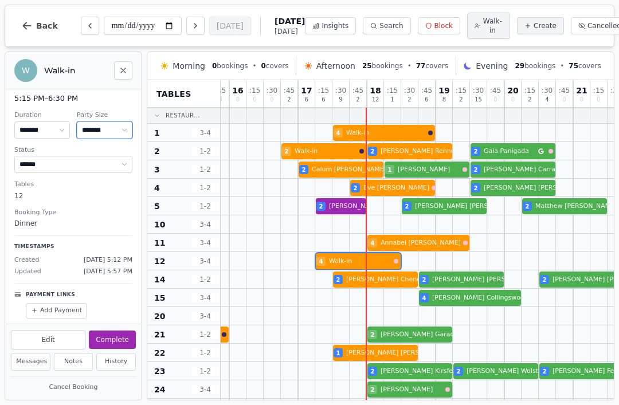
scroll to position [0, 300]
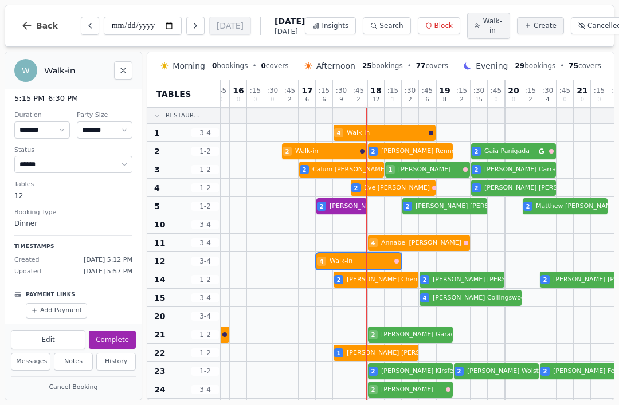
click at [441, 215] on div at bounding box center [444, 206] width 17 height 18
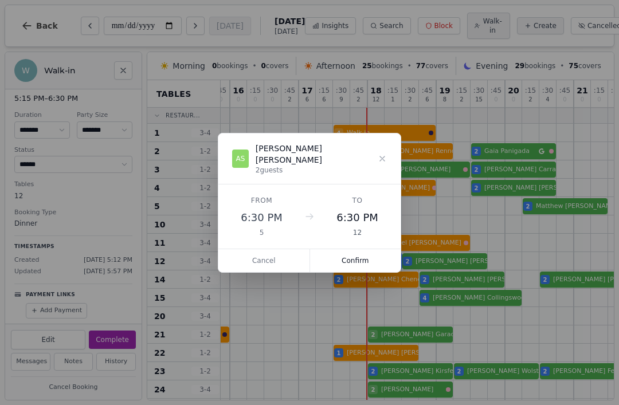
click at [365, 260] on button "Confirm" at bounding box center [355, 260] width 91 height 23
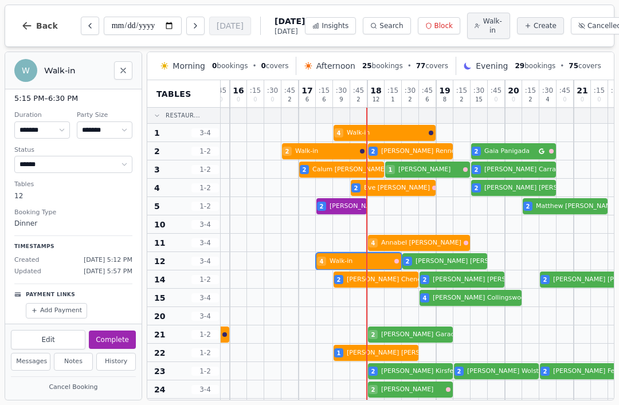
click at [485, 33] on span "Walk-in" at bounding box center [493, 26] width 20 height 18
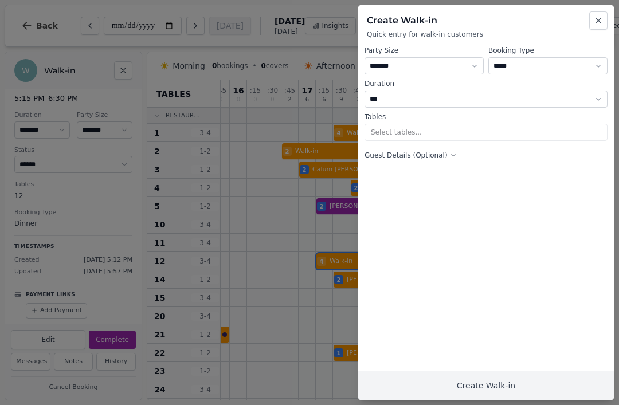
select select "****"
click at [437, 73] on select "* ***** * ****** * ****** * ****** * ****** * ****** * ****** * ****** * ******…" at bounding box center [424, 65] width 119 height 17
select select "*"
click at [450, 135] on button "Select tables..." at bounding box center [486, 132] width 243 height 17
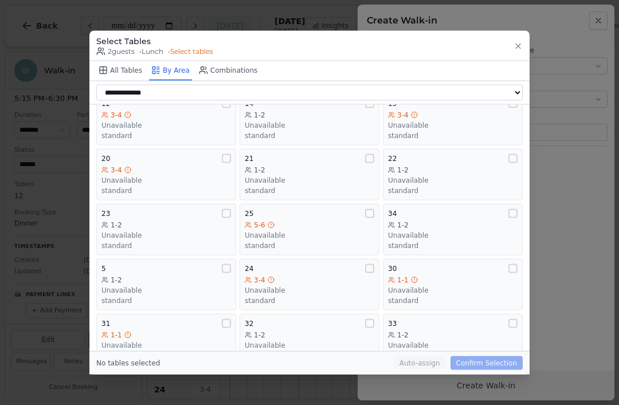
scroll to position [140, 0]
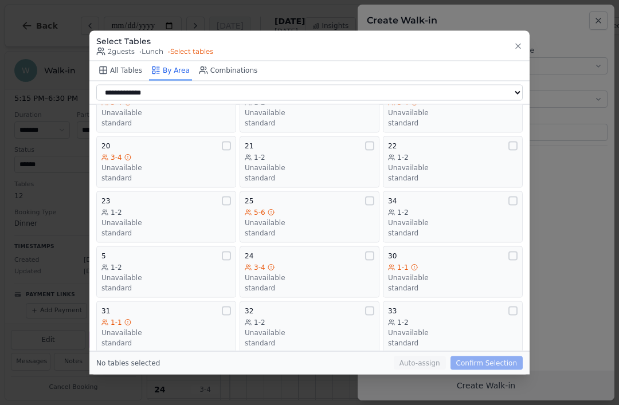
click at [200, 263] on div "1-2" at bounding box center [166, 267] width 130 height 9
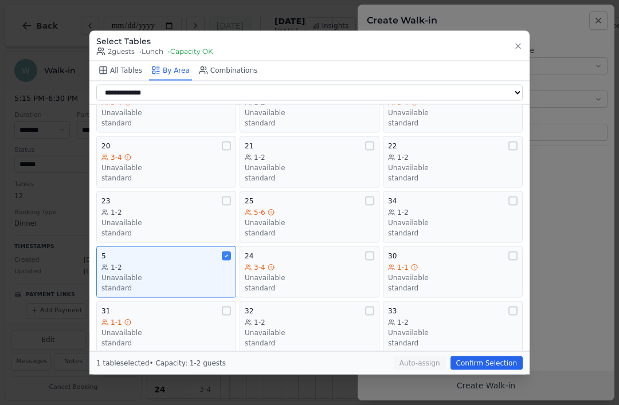
click at [491, 370] on button "Confirm Selection" at bounding box center [487, 364] width 72 height 14
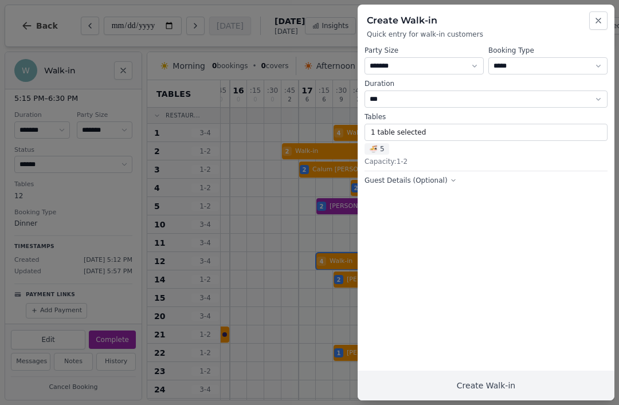
click at [529, 394] on button "Create Walk-in" at bounding box center [486, 386] width 257 height 30
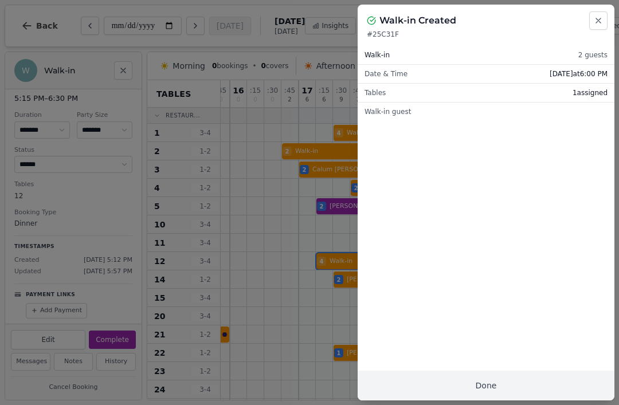
click at [528, 395] on button "Done" at bounding box center [486, 386] width 257 height 30
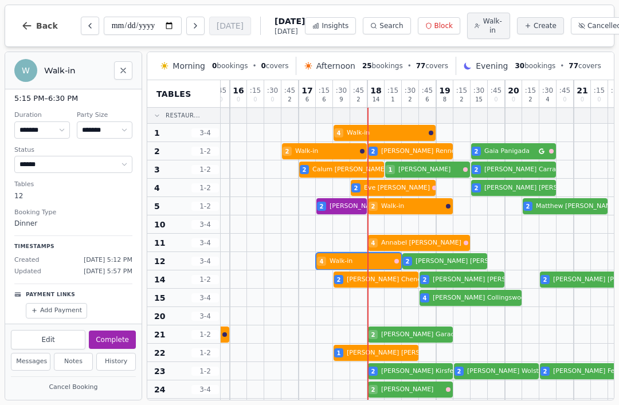
click at [483, 25] on span "Walk-in" at bounding box center [493, 26] width 20 height 18
select select "****"
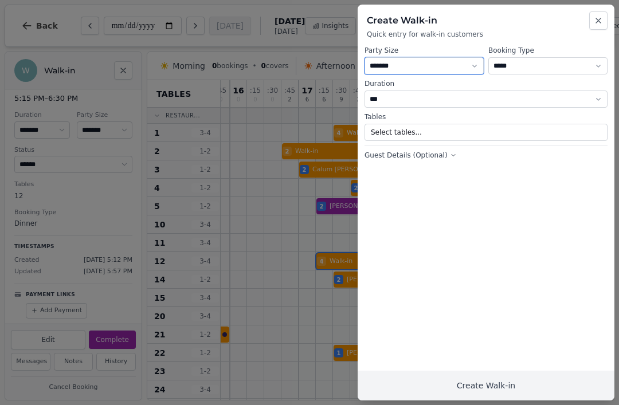
click at [421, 67] on select "* ***** * ****** * ****** * ****** * ****** * ****** * ****** * ****** * ******…" at bounding box center [424, 65] width 119 height 17
select select "*"
click at [446, 135] on button "Select tables..." at bounding box center [486, 132] width 243 height 17
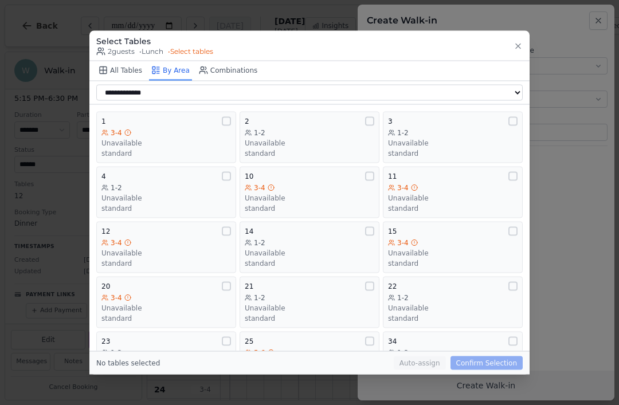
click at [187, 314] on div "standard" at bounding box center [166, 318] width 130 height 9
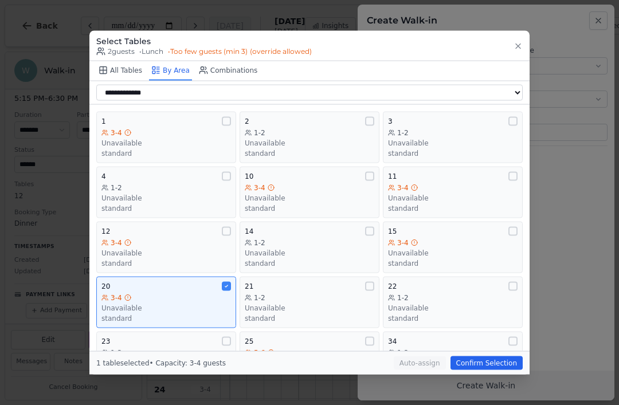
click at [493, 370] on button "Confirm Selection" at bounding box center [487, 364] width 72 height 14
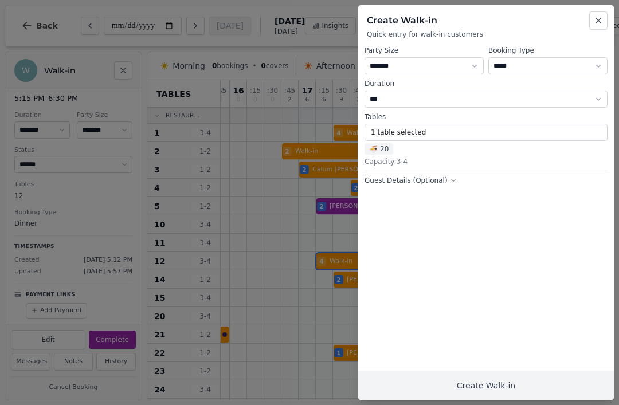
click at [468, 382] on button "Create Walk-in" at bounding box center [486, 386] width 257 height 30
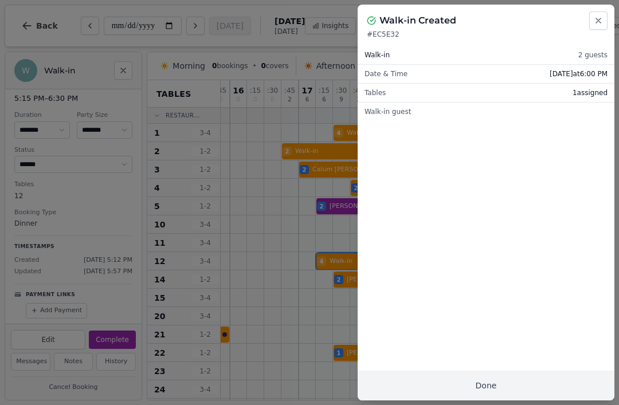
click at [530, 388] on button "Done" at bounding box center [486, 386] width 257 height 30
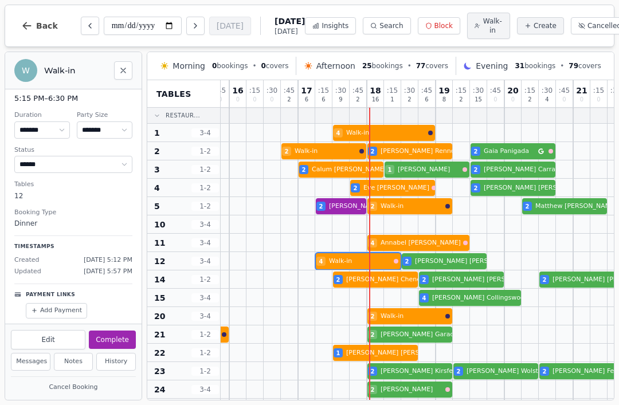
scroll to position [4, 0]
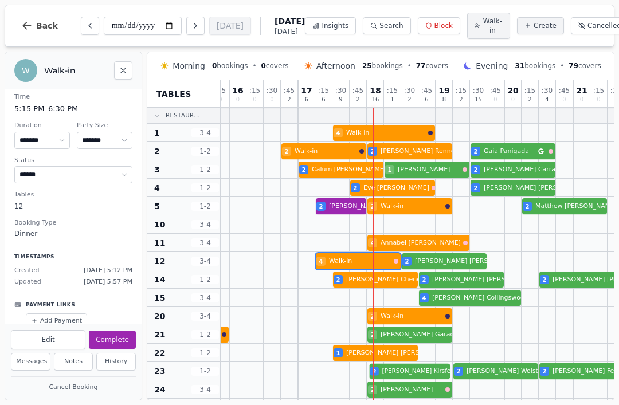
select select "*"
click at [407, 365] on div at bounding box center [409, 371] width 17 height 18
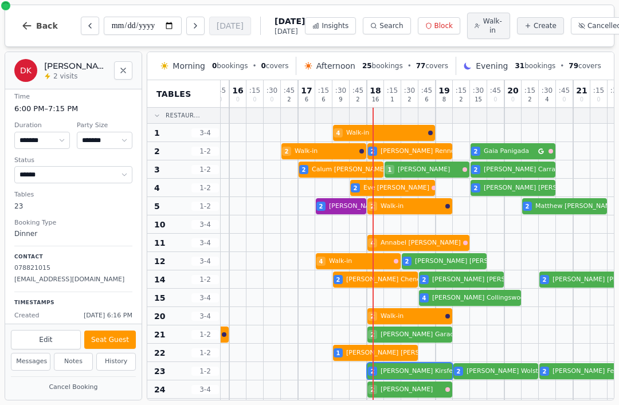
click at [119, 341] on button "Seat Guest" at bounding box center [110, 340] width 52 height 18
select select "******"
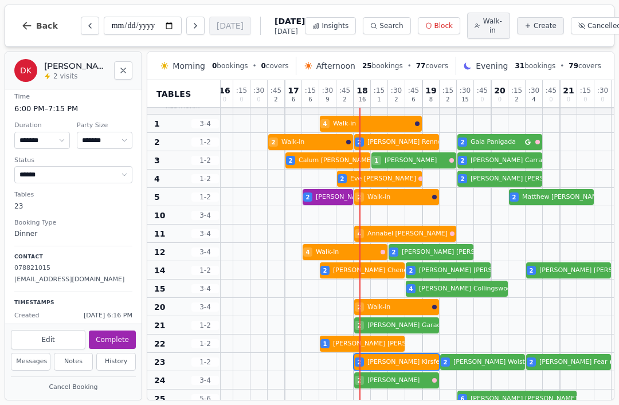
scroll to position [13, 314]
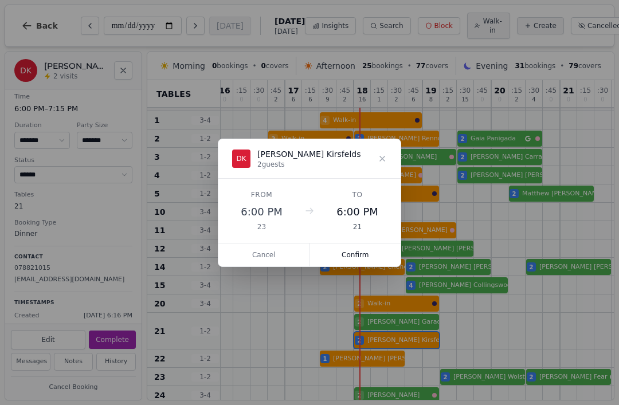
click at [362, 258] on button "Confirm" at bounding box center [355, 255] width 91 height 23
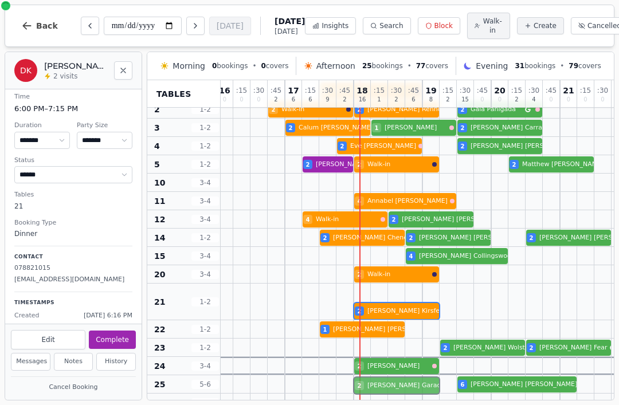
scroll to position [46, 314]
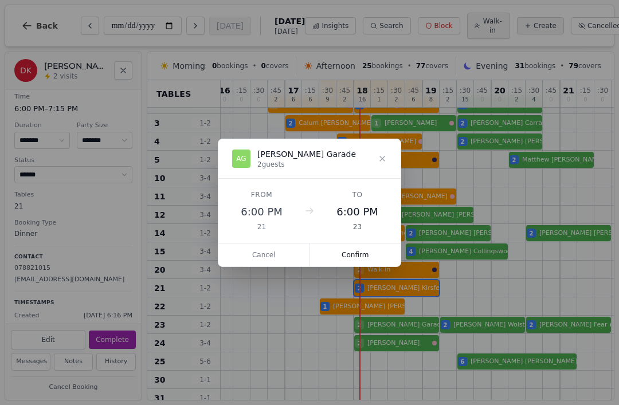
click at [360, 252] on button "Confirm" at bounding box center [355, 255] width 91 height 23
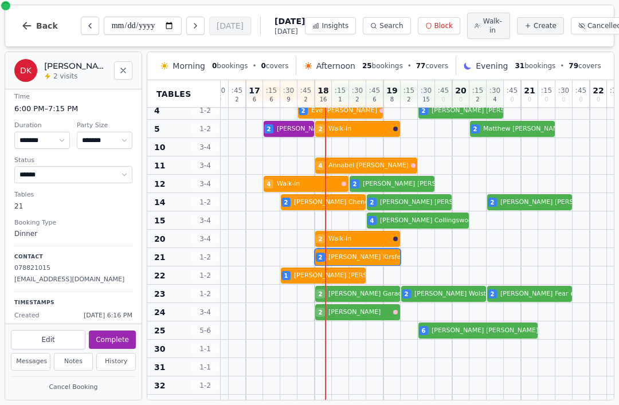
scroll to position [75, 352]
